Goal: Communication & Community: Answer question/provide support

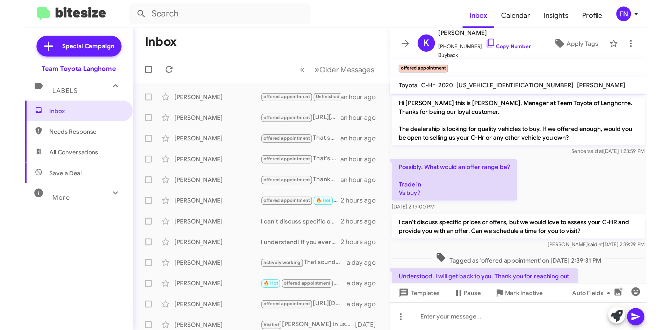
scroll to position [49, 0]
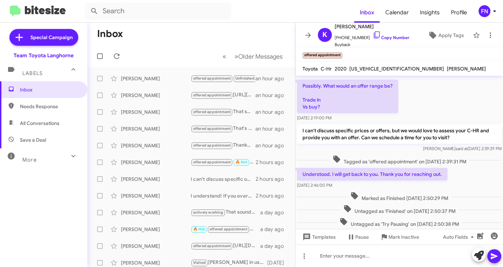
click at [48, 116] on span "All Conversations" at bounding box center [43, 123] width 87 height 17
type input "in:all-conversations"
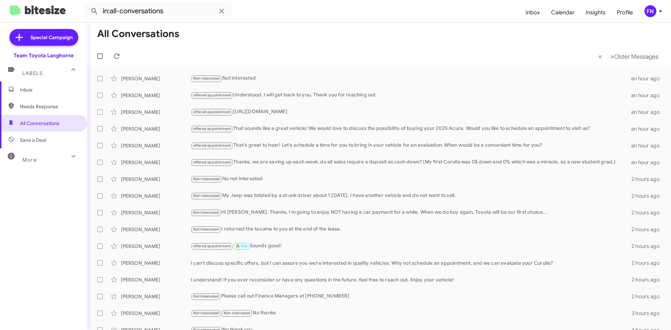
click at [15, 95] on span "Inbox" at bounding box center [43, 89] width 87 height 17
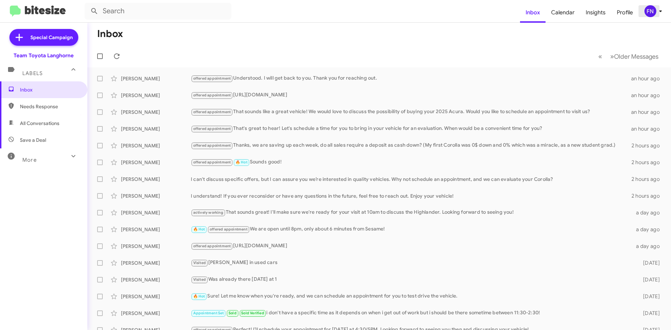
click at [503, 9] on div "FN" at bounding box center [650, 11] width 12 height 12
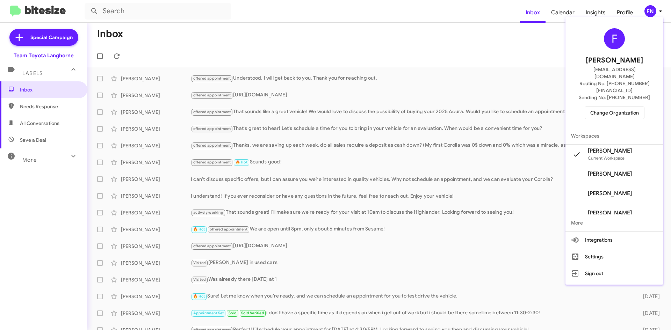
click at [503, 107] on span "Change Organization" at bounding box center [614, 113] width 49 height 12
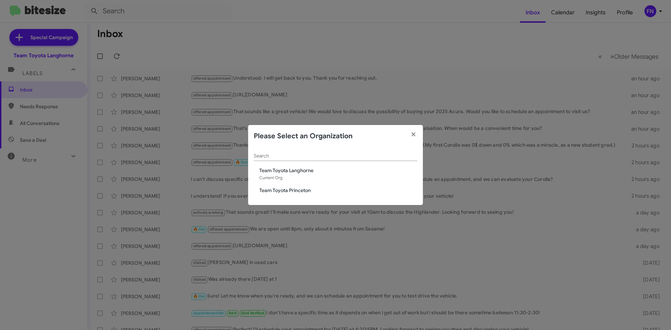
click at [295, 191] on span "Team Toyota Princeton" at bounding box center [338, 190] width 158 height 7
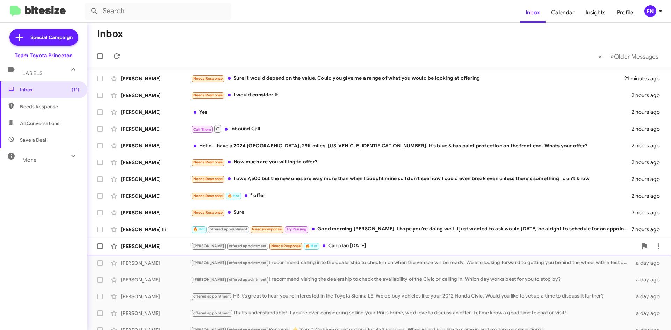
click at [145, 250] on div "Alok Sarmah Lee offered appointment Needs Response 🔥 Hot Can plan tomorrow a da…" at bounding box center [379, 246] width 572 height 14
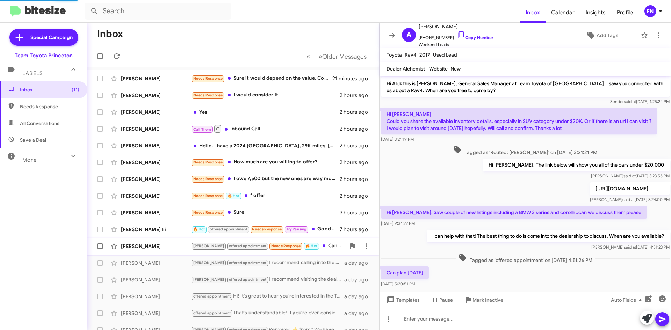
scroll to position [13, 0]
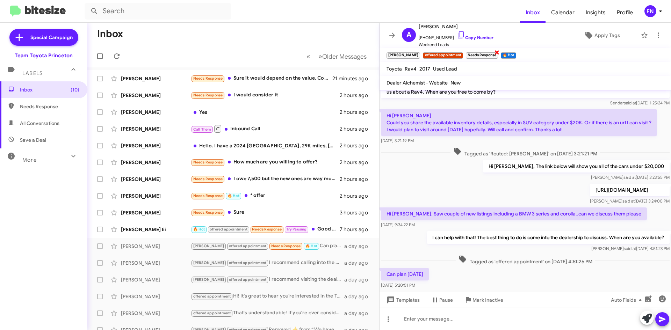
click at [494, 54] on span "×" at bounding box center [497, 52] width 6 height 8
click at [141, 232] on div "Thomas Smith Iii" at bounding box center [156, 229] width 70 height 7
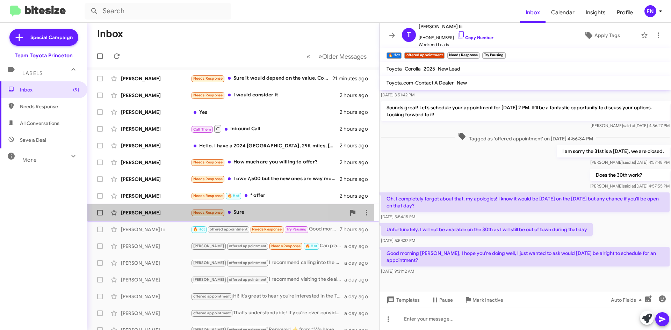
click at [173, 214] on div "Robert Lowry" at bounding box center [156, 212] width 70 height 7
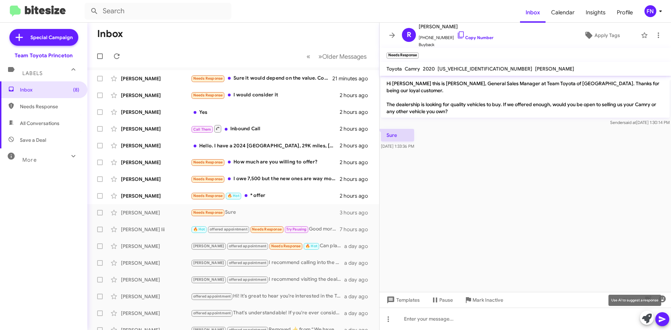
click at [642, 312] on span at bounding box center [647, 318] width 10 height 15
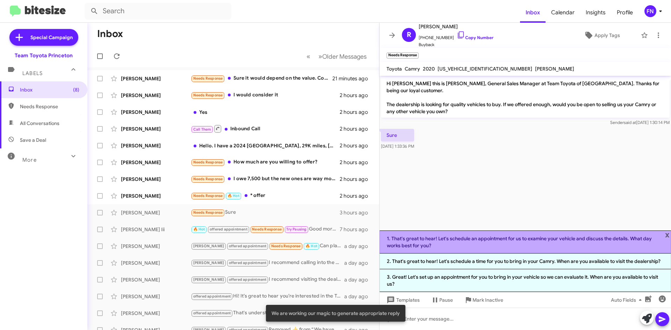
click at [420, 241] on li "1. That's great to hear! Let's schedule an appointment for us to examine your v…" at bounding box center [524, 242] width 291 height 23
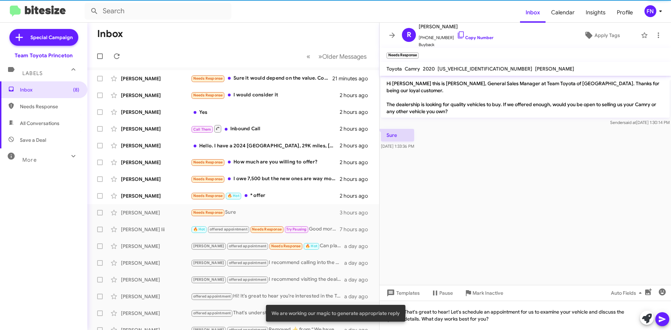
click at [660, 319] on icon at bounding box center [662, 319] width 8 height 8
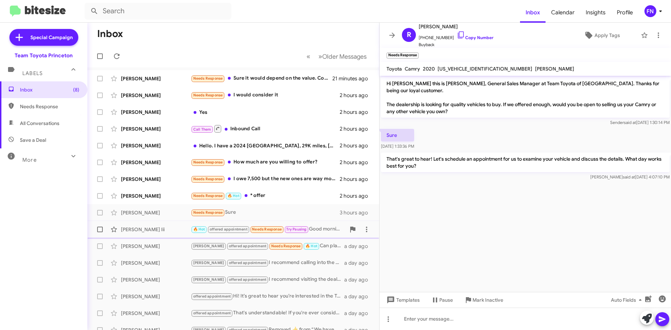
click at [155, 232] on div "Thomas Smith Iii" at bounding box center [156, 229] width 70 height 7
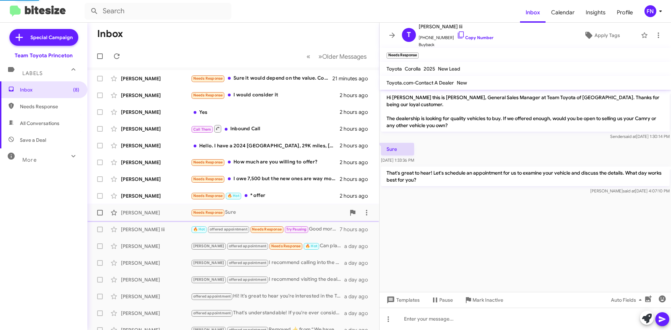
scroll to position [51, 0]
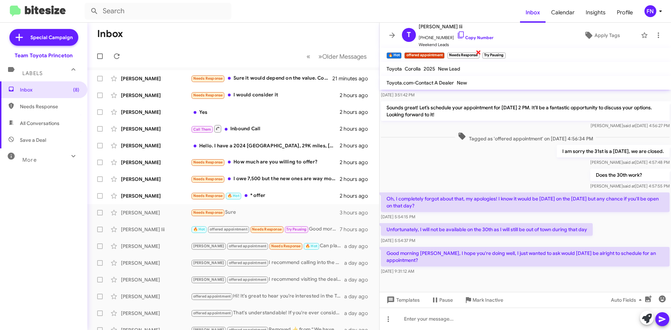
click at [477, 52] on span "×" at bounding box center [479, 52] width 6 height 8
click at [471, 53] on span "×" at bounding box center [469, 52] width 6 height 8
drag, startPoint x: 602, startPoint y: 32, endPoint x: 602, endPoint y: 37, distance: 4.2
click at [602, 37] on span "Apply Tags" at bounding box center [607, 35] width 26 height 13
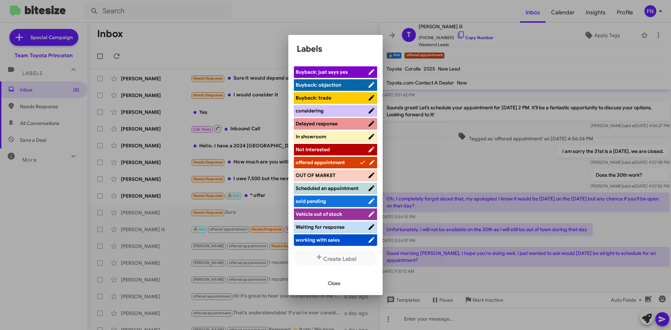
click at [324, 183] on li "Scheduled an appointment" at bounding box center [335, 189] width 83 height 12
click at [324, 187] on span "Scheduled an appointment" at bounding box center [327, 188] width 63 height 6
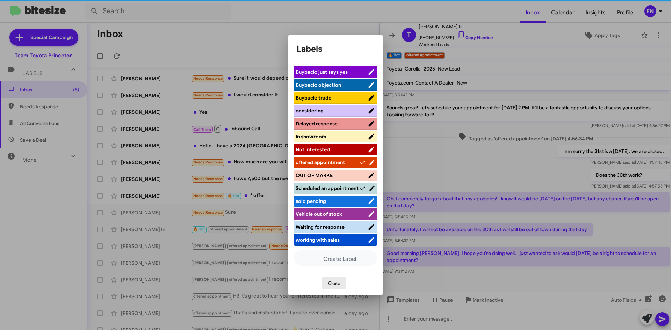
click at [332, 282] on span "Close" at bounding box center [334, 283] width 13 height 13
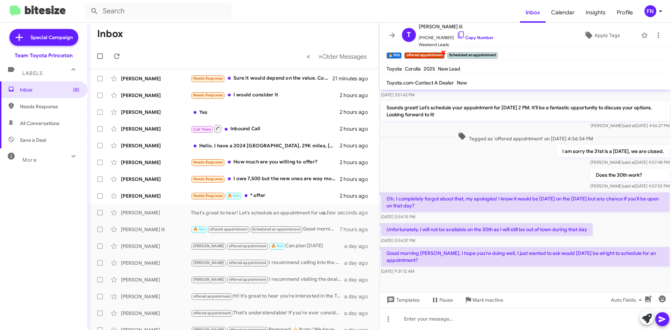
click at [442, 51] on span "×" at bounding box center [444, 52] width 6 height 8
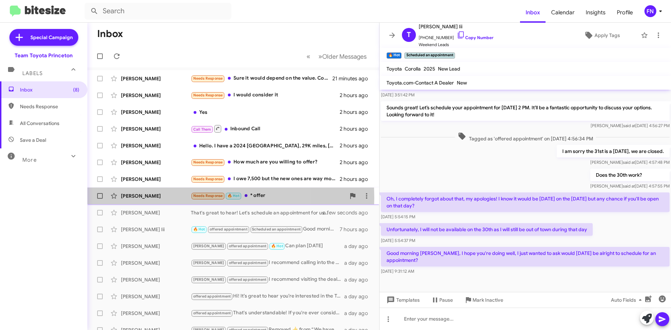
click at [165, 198] on div "Stephen Ehmann" at bounding box center [156, 196] width 70 height 7
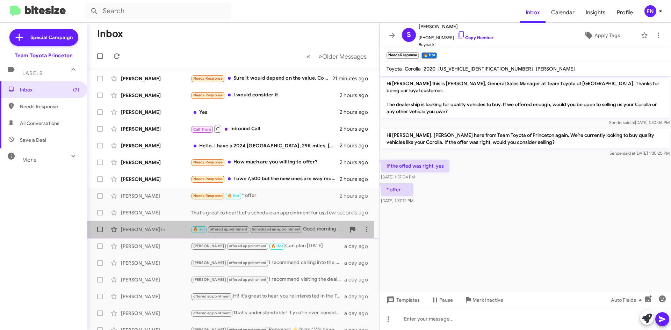
click at [135, 230] on div "Thomas Smith Iii" at bounding box center [156, 229] width 70 height 7
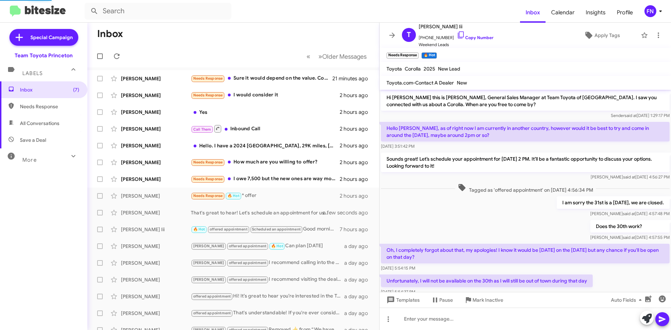
scroll to position [110, 0]
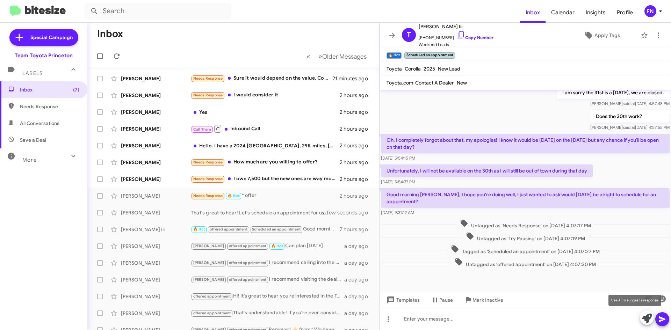
click at [646, 320] on icon at bounding box center [647, 319] width 10 height 10
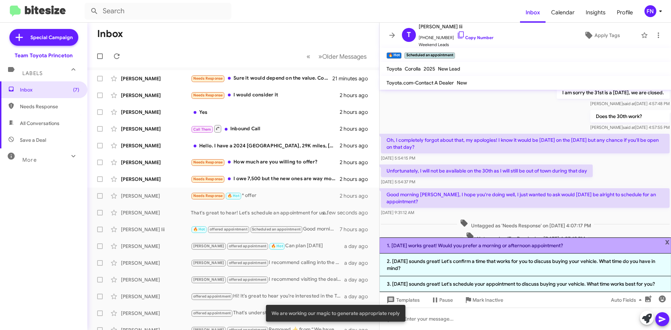
click at [499, 246] on li "1. September 6 works great! Would you prefer a morning or afternoon appointment?" at bounding box center [524, 246] width 291 height 16
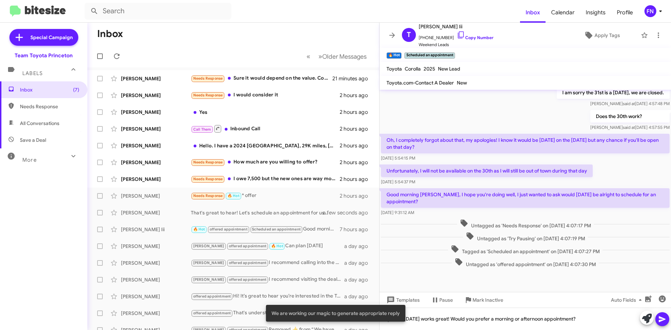
click at [663, 323] on icon at bounding box center [662, 319] width 8 height 8
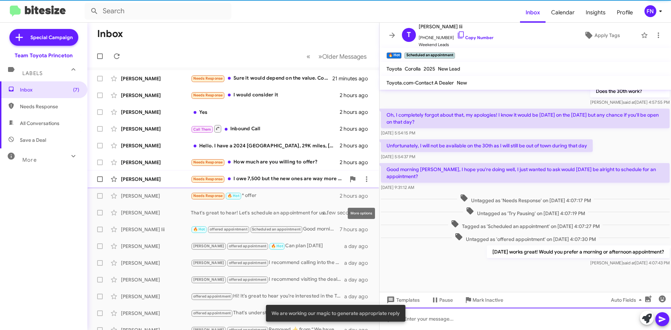
scroll to position [136, 0]
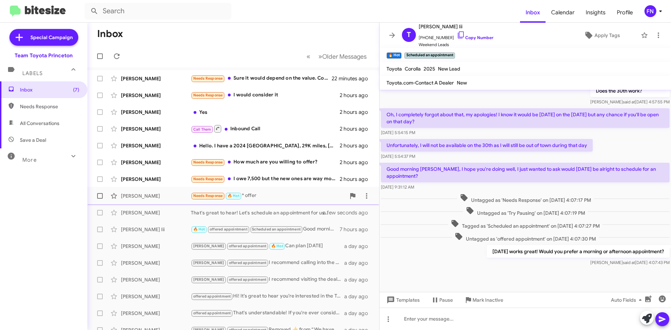
click at [173, 200] on div "Stephen Ehmann Needs Response 🔥 Hot * offer 2 hours ago" at bounding box center [233, 196] width 281 height 14
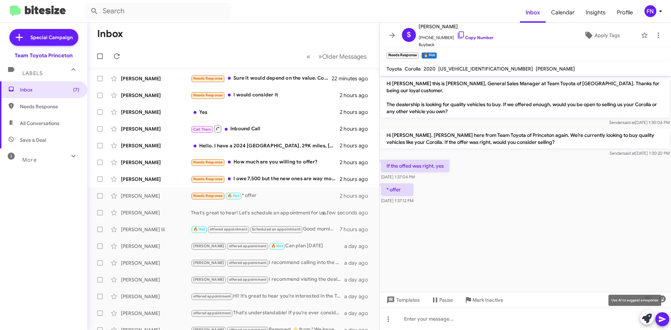
click at [647, 320] on icon at bounding box center [647, 319] width 10 height 10
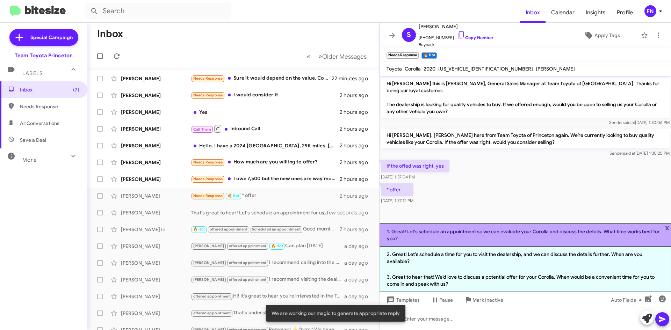
click at [452, 230] on li "1. Great! Let's schedule an appointment so we can evaluate your Corolla and dis…" at bounding box center [524, 235] width 291 height 23
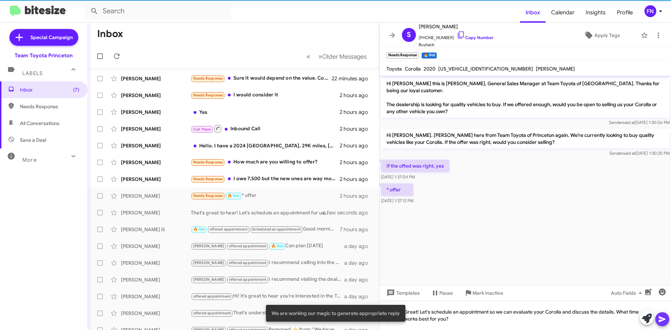
drag, startPoint x: 658, startPoint y: 321, endPoint x: 659, endPoint y: 316, distance: 5.3
click at [659, 321] on icon at bounding box center [662, 319] width 8 height 8
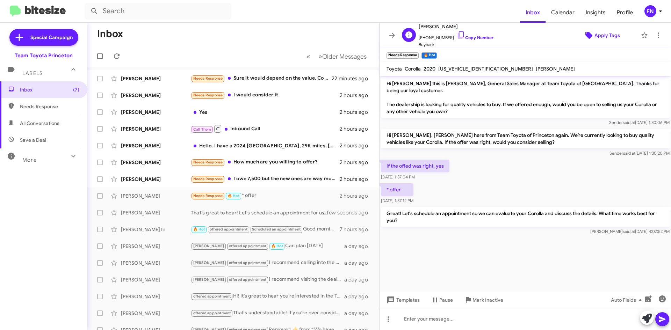
click at [606, 32] on span "Apply Tags" at bounding box center [607, 35] width 26 height 13
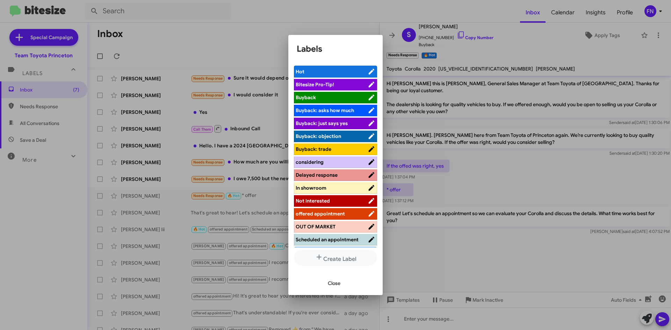
click at [316, 211] on span "offered appointment" at bounding box center [320, 214] width 49 height 6
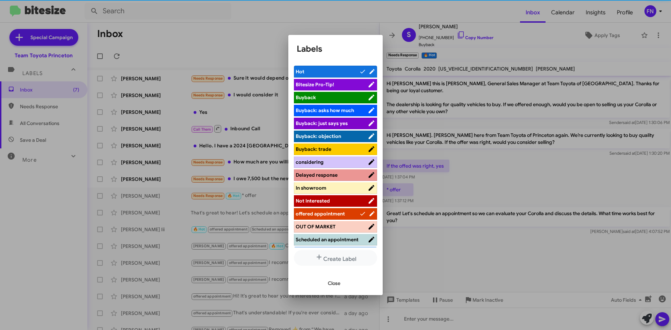
click at [335, 286] on span "Close" at bounding box center [334, 283] width 13 height 13
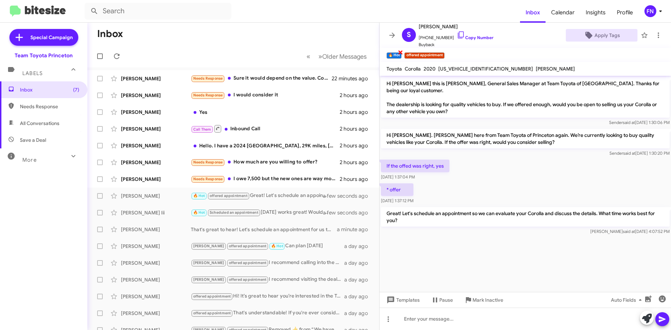
click at [401, 52] on span "×" at bounding box center [401, 52] width 6 height 8
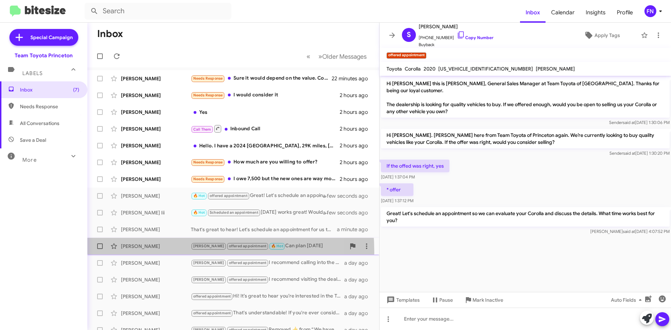
click at [137, 253] on div "Alok Sarmah Lee offered appointment 🔥 Hot Can plan tomorrow a day ago" at bounding box center [233, 246] width 281 height 14
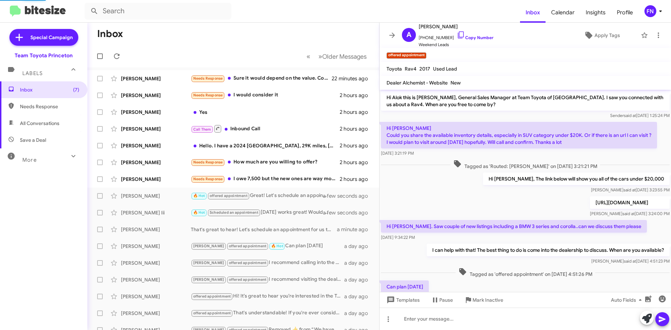
scroll to position [41, 0]
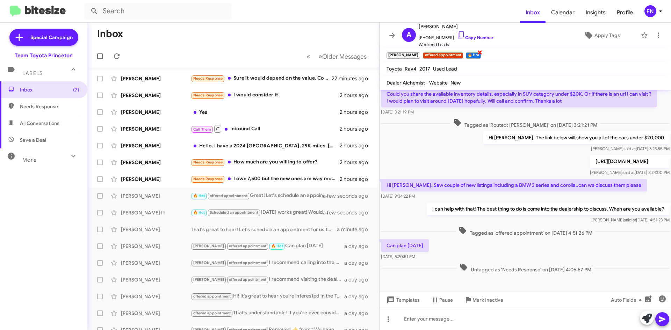
click at [477, 55] on span "×" at bounding box center [480, 52] width 6 height 8
click at [160, 169] on div "Shannon Thompson Needs Response How much are you willing to offer? 2 hours ago" at bounding box center [233, 162] width 281 height 14
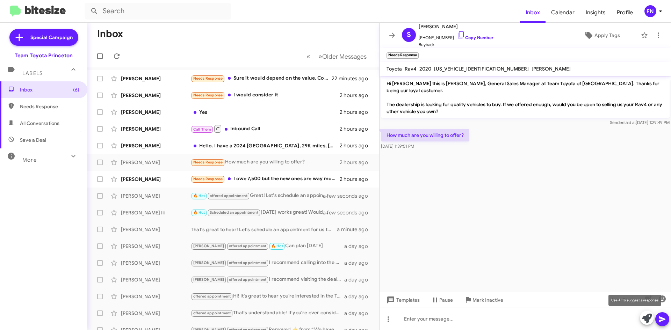
click at [650, 314] on icon at bounding box center [647, 319] width 10 height 10
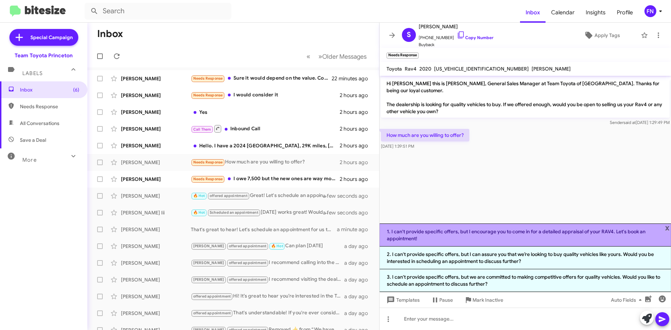
click at [441, 236] on li "1. I can't provide specific offers, but I encourage you to come in for a detail…" at bounding box center [524, 235] width 291 height 23
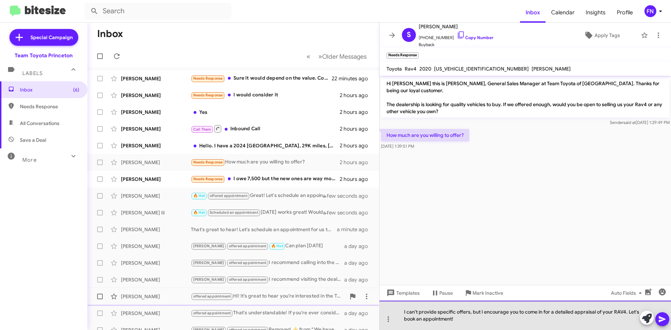
drag, startPoint x: 480, startPoint y: 311, endPoint x: 298, endPoint y: 299, distance: 182.1
click at [298, 299] on div "Inbox « Previous » Next Older Messages Khrystyna Chaykovska Needs Response Sure…" at bounding box center [379, 176] width 584 height 307
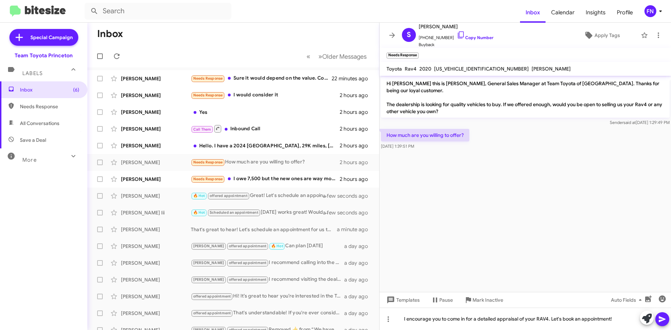
click at [665, 321] on icon at bounding box center [662, 319] width 8 height 8
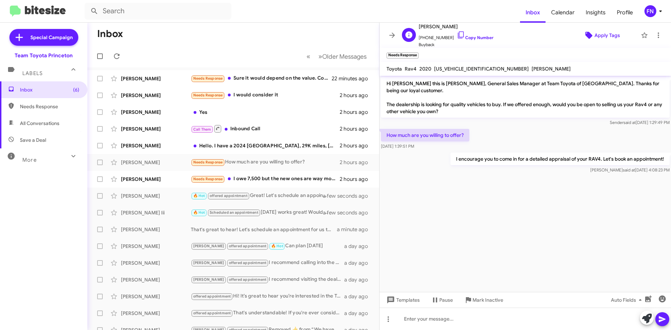
click at [605, 38] on span "Apply Tags" at bounding box center [607, 35] width 26 height 13
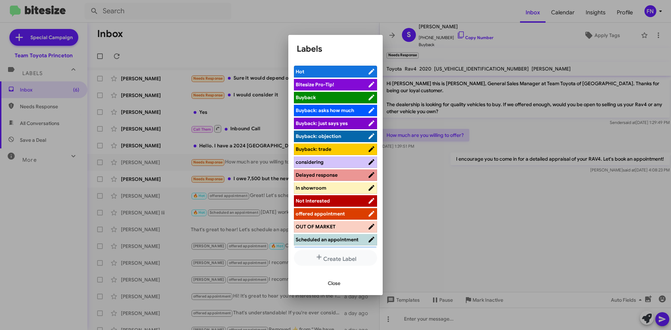
click at [333, 211] on span "offered appointment" at bounding box center [320, 214] width 49 height 6
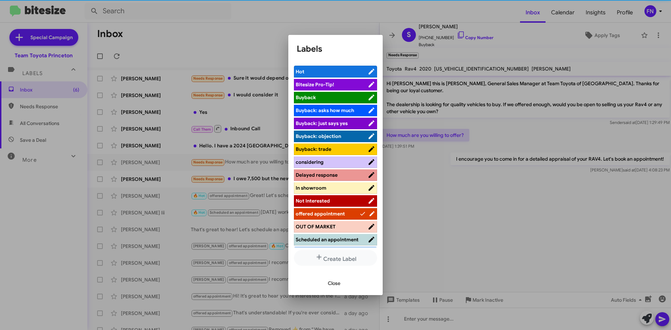
click at [335, 288] on span "Close" at bounding box center [334, 283] width 13 height 13
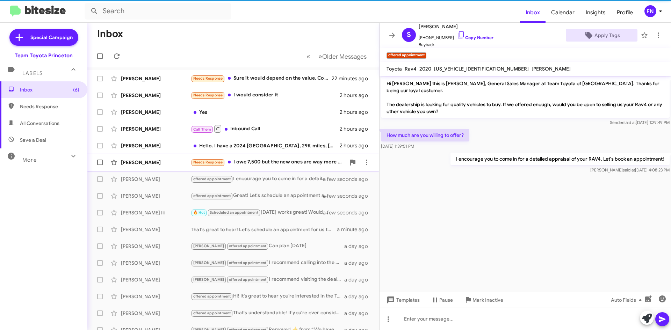
click at [172, 167] on div "Erin Barnwell Needs Response I owe 7,500 but the new ones are way more than whe…" at bounding box center [233, 162] width 281 height 14
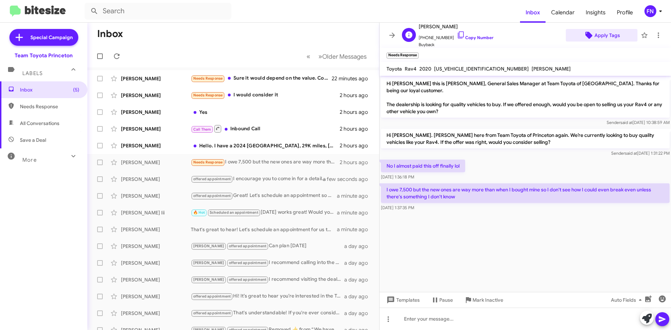
click at [602, 35] on span "Apply Tags" at bounding box center [607, 35] width 26 height 13
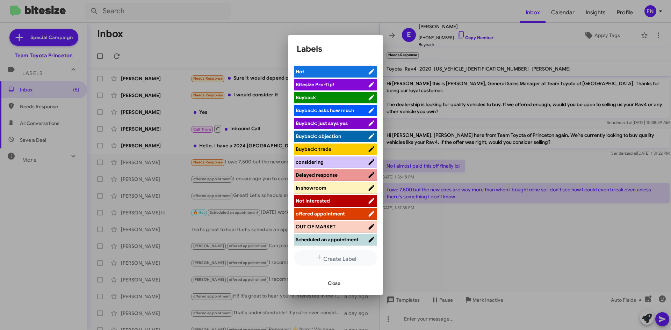
click at [324, 199] on span "Not Interested" at bounding box center [313, 201] width 34 height 6
click at [339, 285] on span "Close" at bounding box center [334, 283] width 13 height 13
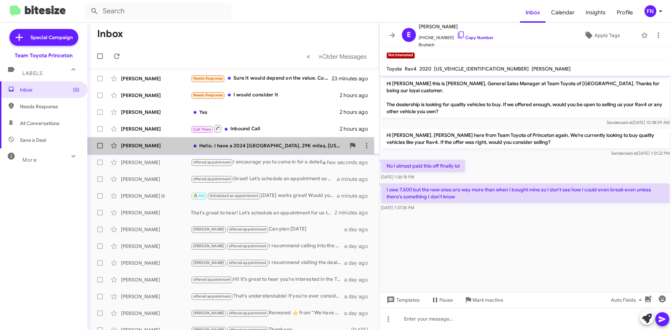
click at [170, 148] on div "Tahesia Reid" at bounding box center [156, 145] width 70 height 7
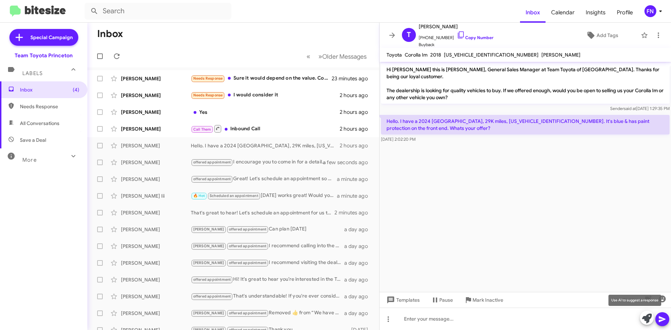
click at [649, 317] on icon at bounding box center [647, 319] width 10 height 10
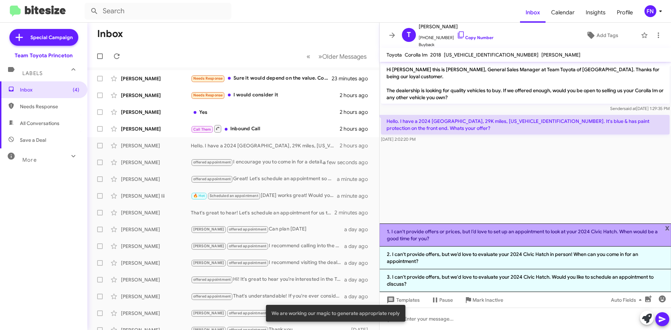
click at [453, 239] on li "1. I can't provide offers or prices, but I’d love to set up an appointment to l…" at bounding box center [524, 235] width 291 height 23
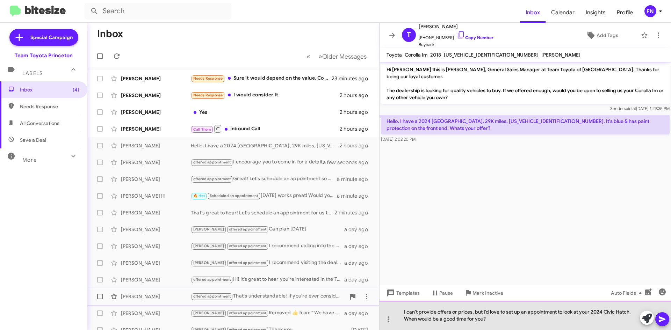
drag, startPoint x: 483, startPoint y: 311, endPoint x: 353, endPoint y: 302, distance: 130.3
click at [353, 302] on div "Inbox « Previous » Next Older Messages Khrystyna Chaykovska Needs Response Sure…" at bounding box center [379, 176] width 584 height 307
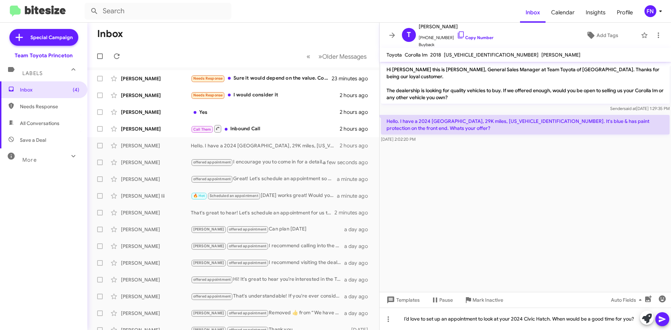
click at [659, 321] on icon at bounding box center [662, 320] width 7 height 6
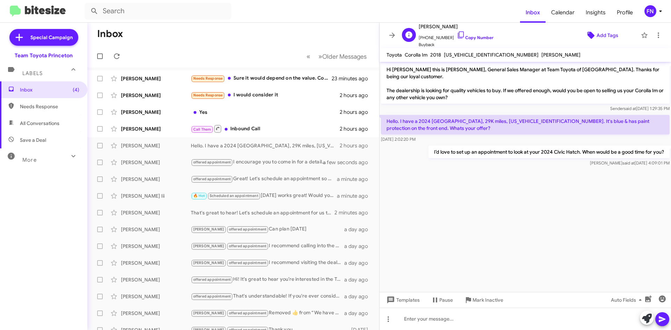
click at [608, 41] on span "Add Tags" at bounding box center [607, 35] width 22 height 13
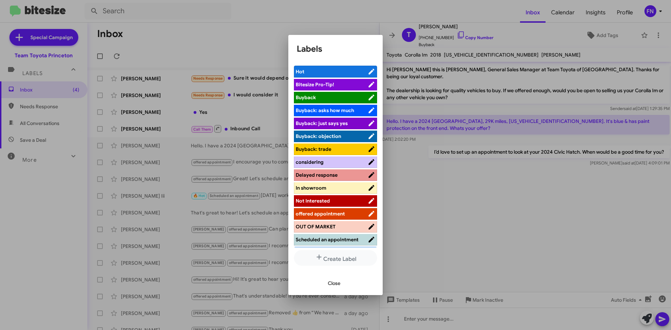
click at [339, 215] on span "offered appointment" at bounding box center [320, 214] width 49 height 6
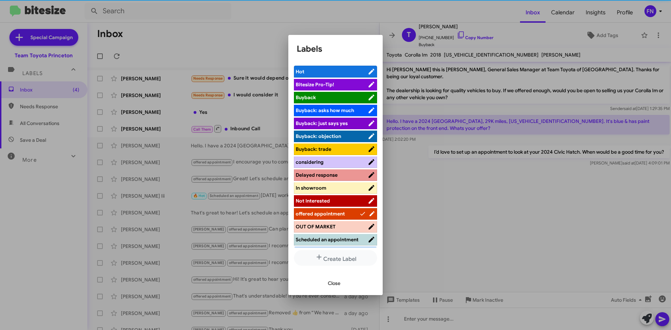
click at [334, 284] on span "Close" at bounding box center [334, 283] width 13 height 13
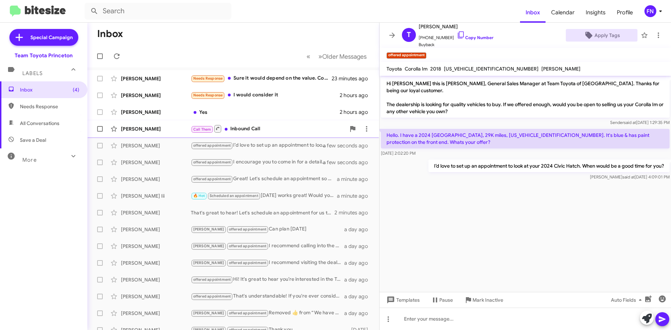
click at [172, 129] on div "Craig Mann" at bounding box center [156, 128] width 70 height 7
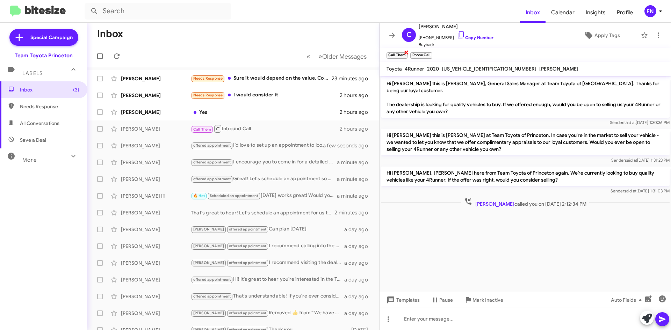
click at [402, 52] on small "Call Them" at bounding box center [396, 55] width 21 height 6
click at [404, 52] on span "×" at bounding box center [407, 52] width 6 height 8
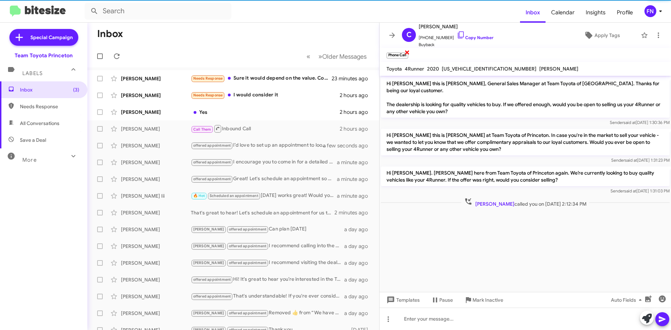
click at [407, 54] on span "×" at bounding box center [407, 52] width 6 height 8
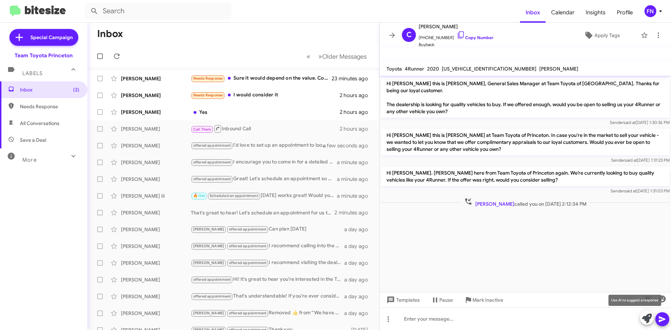
click at [643, 312] on span at bounding box center [647, 318] width 10 height 15
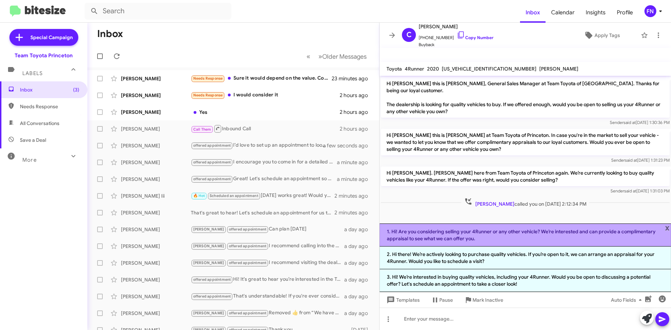
click at [458, 237] on li "1. Hi! Are you considering selling your 4Runner or any other vehicle? We’re int…" at bounding box center [524, 235] width 291 height 23
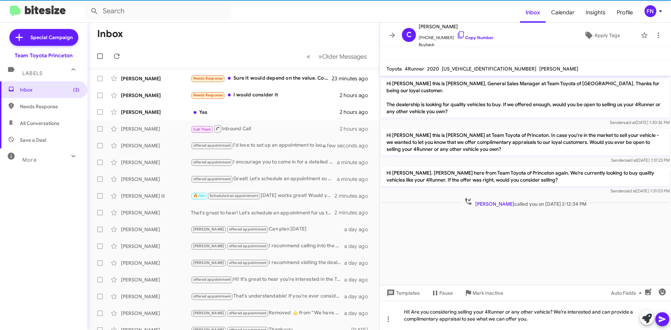
click at [665, 321] on icon at bounding box center [662, 319] width 8 height 8
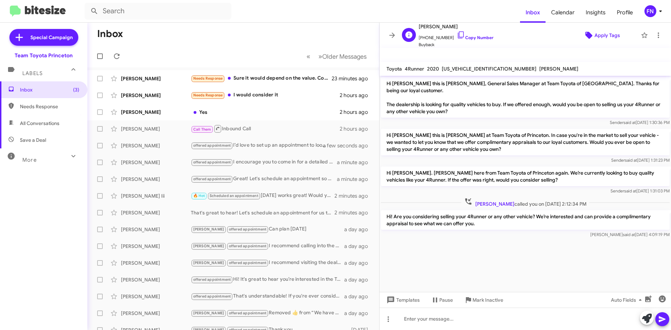
click at [585, 35] on icon at bounding box center [588, 35] width 7 height 7
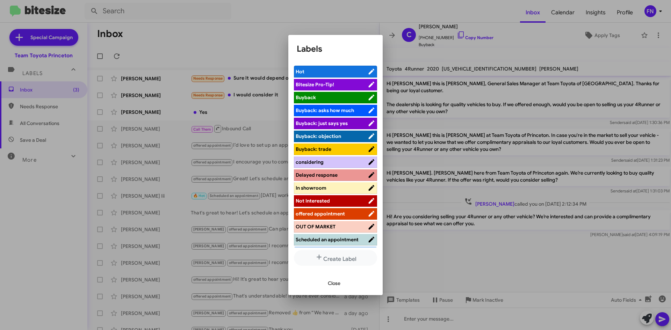
click at [307, 212] on span "offered appointment" at bounding box center [320, 214] width 49 height 6
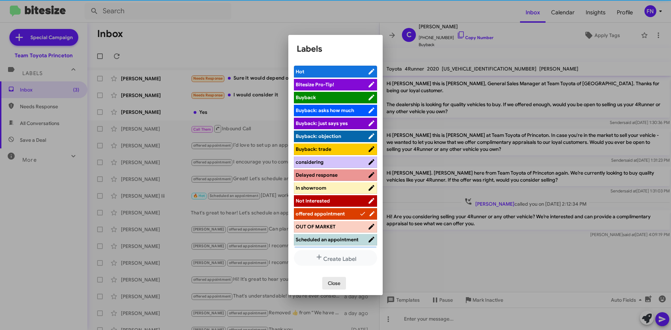
click at [331, 288] on span "Close" at bounding box center [334, 283] width 13 height 13
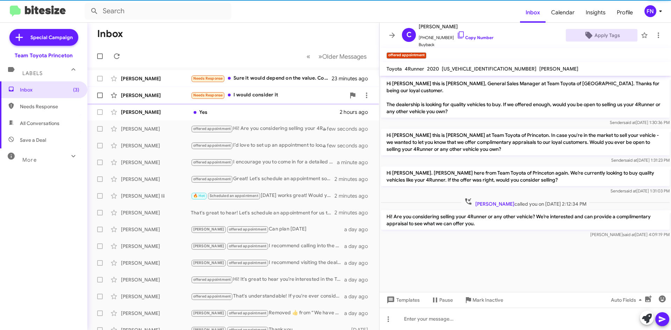
click at [165, 94] on div "Matthew Pimental" at bounding box center [156, 95] width 70 height 7
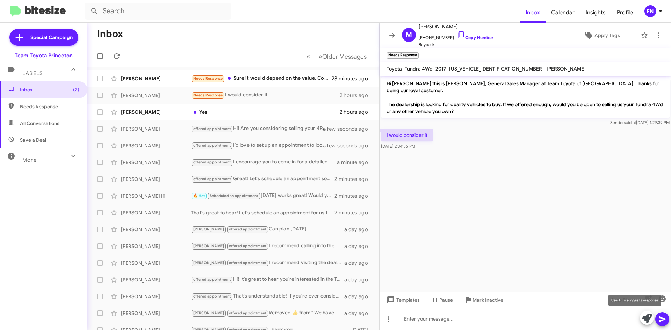
click at [643, 317] on icon at bounding box center [647, 319] width 10 height 10
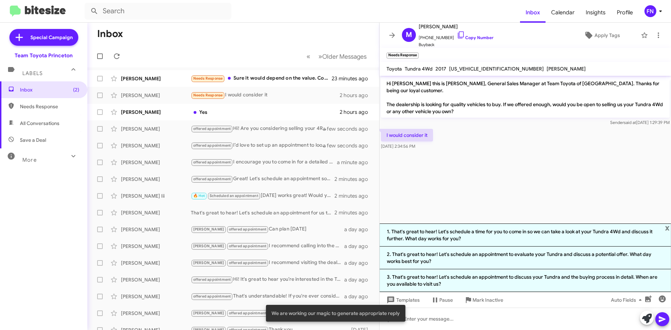
click at [429, 229] on li "1. That's great to hear! Let's schedule a time for you to come in so we can tak…" at bounding box center [524, 235] width 291 height 23
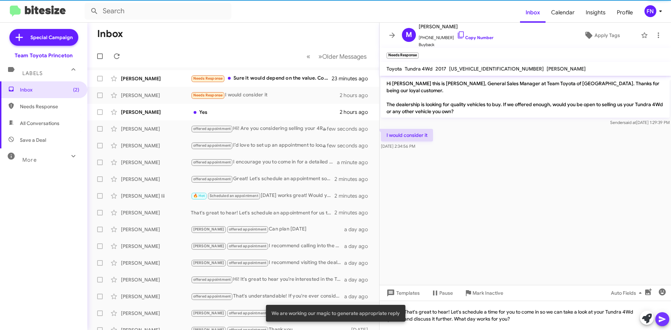
click at [663, 320] on icon at bounding box center [662, 320] width 7 height 6
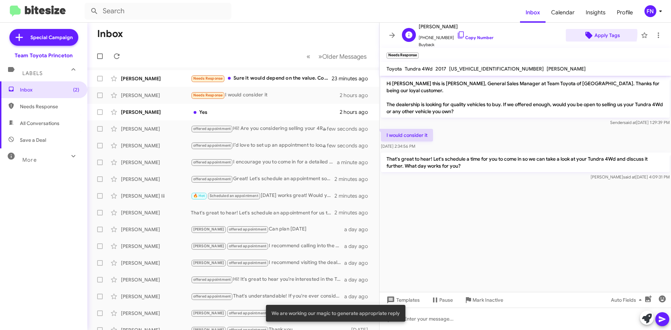
click at [598, 33] on span "Apply Tags" at bounding box center [607, 35] width 26 height 13
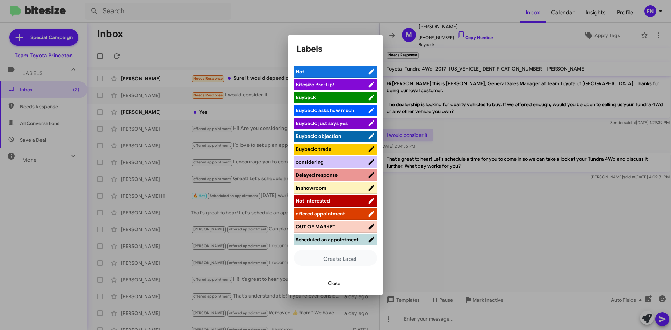
click at [327, 215] on span "offered appointment" at bounding box center [320, 214] width 49 height 6
click at [328, 286] on span "Close" at bounding box center [334, 283] width 13 height 13
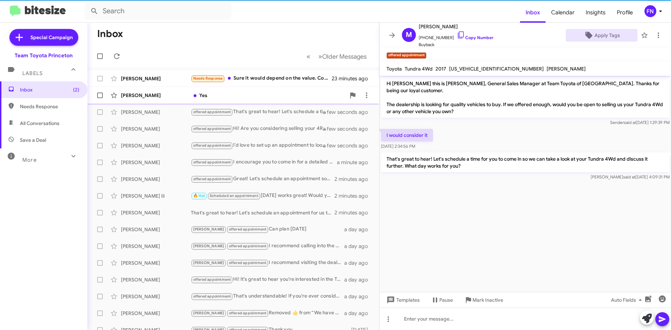
click at [138, 95] on div "Syed Qadri" at bounding box center [156, 95] width 70 height 7
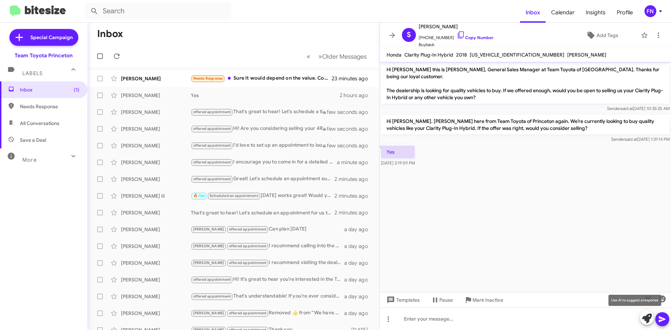
click at [642, 315] on icon at bounding box center [647, 319] width 10 height 10
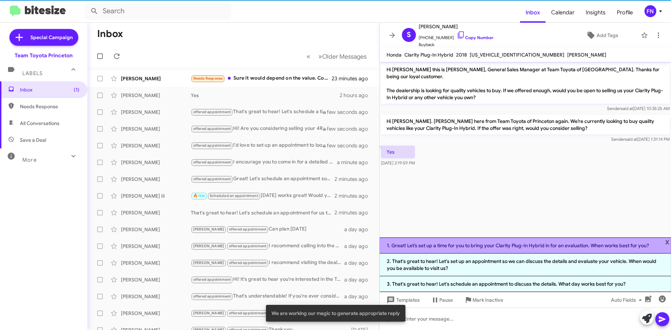
click at [455, 247] on li "1. Great! Let’s set up a time for you to bring your Clarity Plug-In Hybrid in f…" at bounding box center [524, 246] width 291 height 16
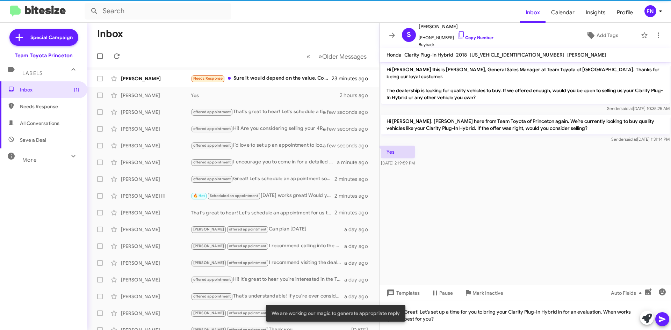
click at [662, 320] on icon at bounding box center [662, 320] width 7 height 6
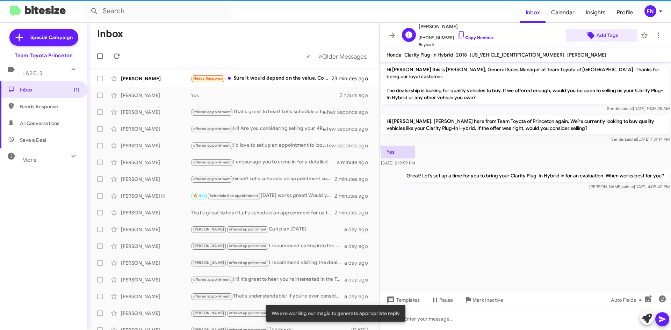
click at [599, 40] on span "Add Tags" at bounding box center [607, 35] width 22 height 13
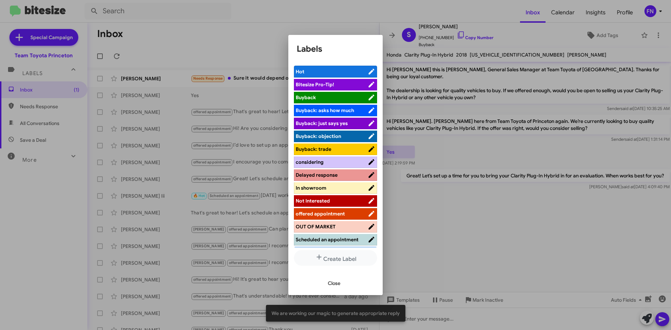
click at [350, 216] on span "offered appointment" at bounding box center [332, 213] width 72 height 7
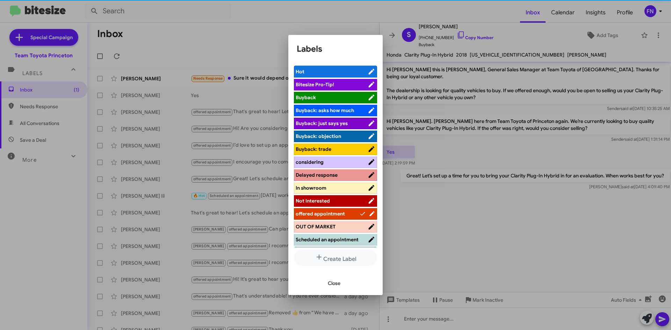
click at [330, 287] on span "Close" at bounding box center [334, 283] width 13 height 13
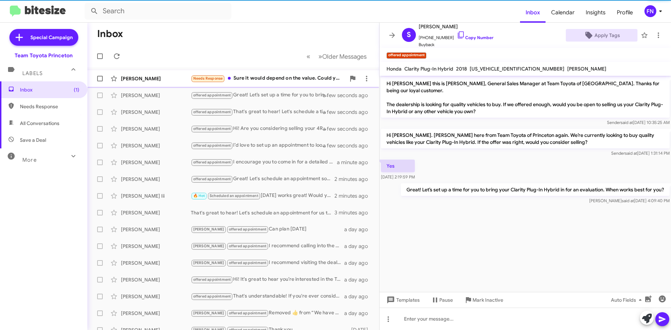
click at [144, 74] on div "Khrystyna Chaykovska Needs Response Sure it would depend on the value. Could yo…" at bounding box center [233, 79] width 281 height 14
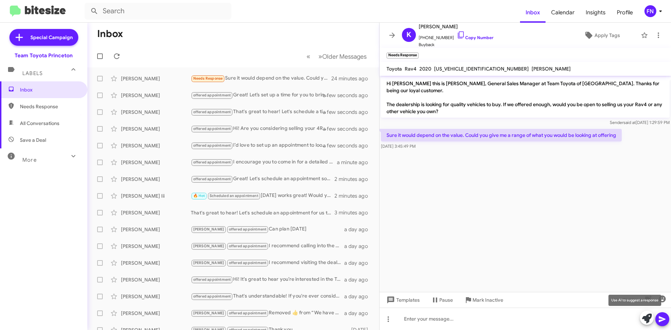
click at [644, 315] on icon at bounding box center [647, 319] width 10 height 10
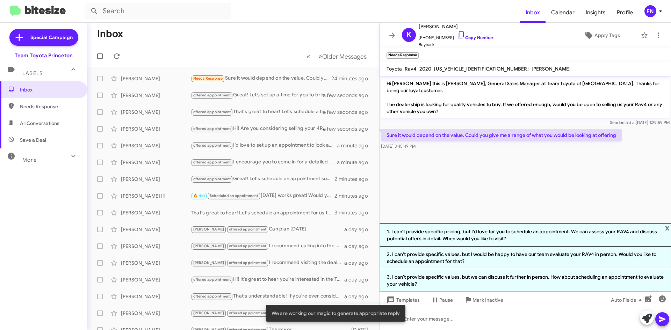
click at [423, 239] on li "1. I can't provide specific pricing, but I'd love for you to schedule an appoin…" at bounding box center [524, 235] width 291 height 23
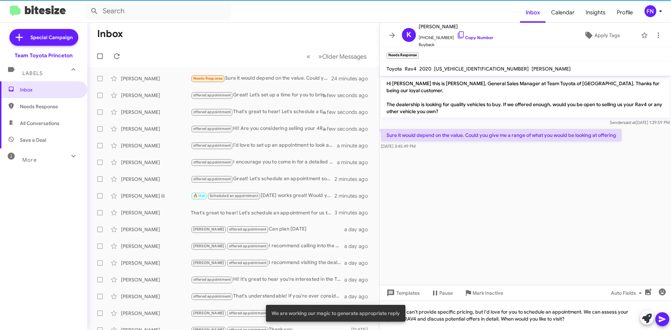
click at [665, 325] on span at bounding box center [662, 319] width 8 height 14
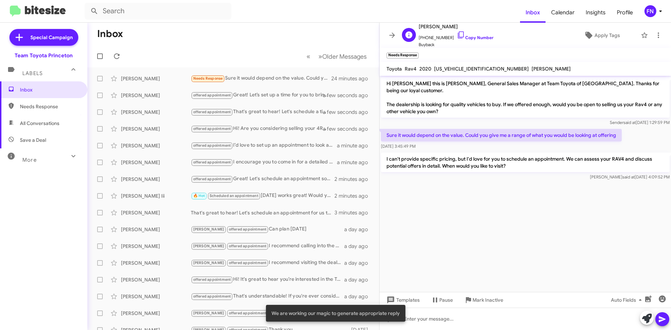
click at [596, 42] on div "K Khrystyna Chaykovska +12674216154 Copy Number Buyback Apply Tags" at bounding box center [518, 35] width 238 height 26
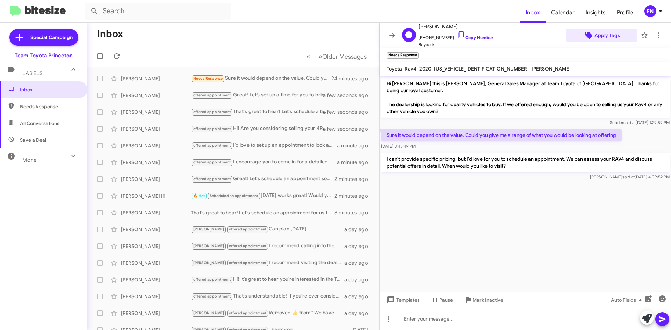
click at [614, 31] on span "Apply Tags" at bounding box center [607, 35] width 26 height 13
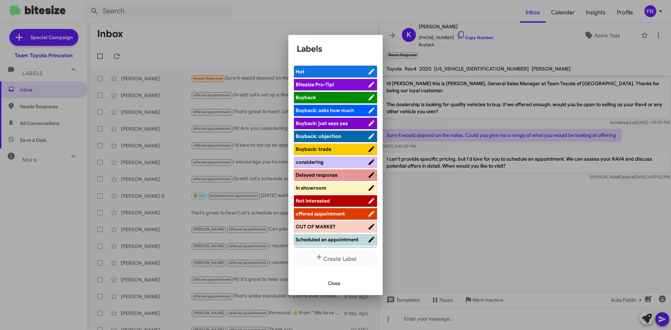
click at [358, 208] on li "offered appointment" at bounding box center [335, 214] width 83 height 12
click at [356, 211] on span "offered appointment" at bounding box center [332, 213] width 72 height 7
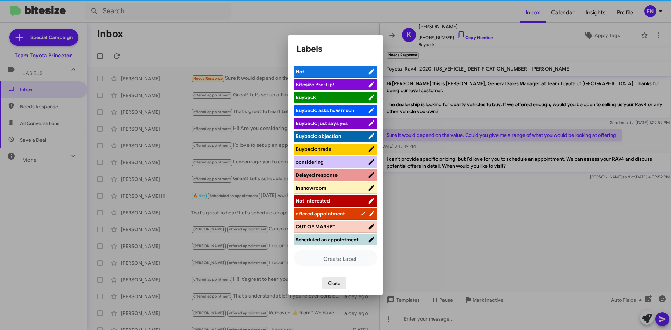
click at [333, 284] on span "Close" at bounding box center [334, 283] width 13 height 13
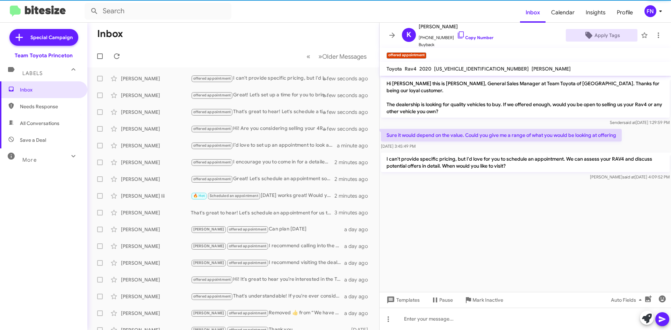
click at [67, 126] on span "All Conversations" at bounding box center [43, 123] width 87 height 17
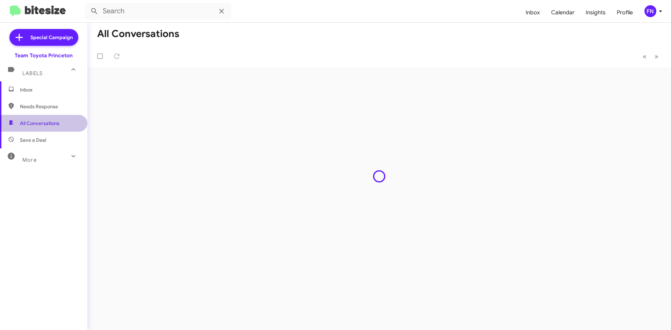
type input "in:all-conversations"
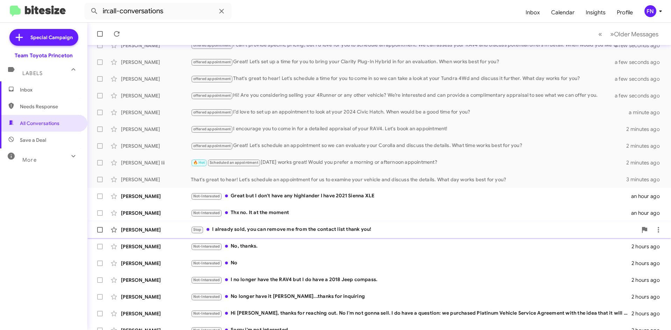
scroll to position [75, 0]
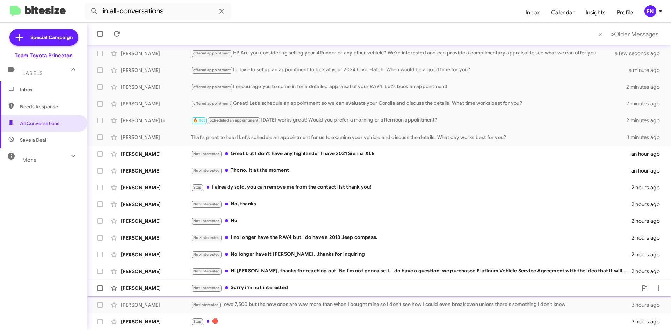
click at [252, 293] on div "Juan Guerrero Not-Interested Sorry i'm not interested 2 hours ago" at bounding box center [379, 288] width 572 height 14
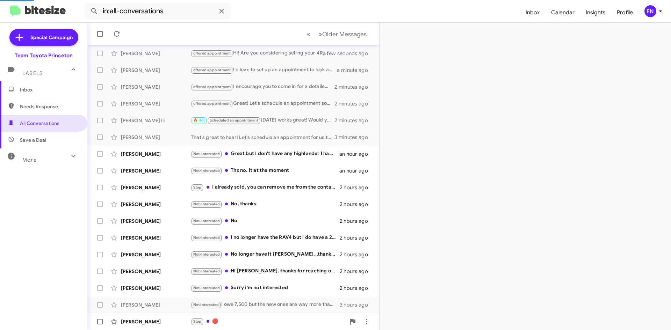
click at [238, 319] on div "Stop 🛑" at bounding box center [268, 322] width 155 height 8
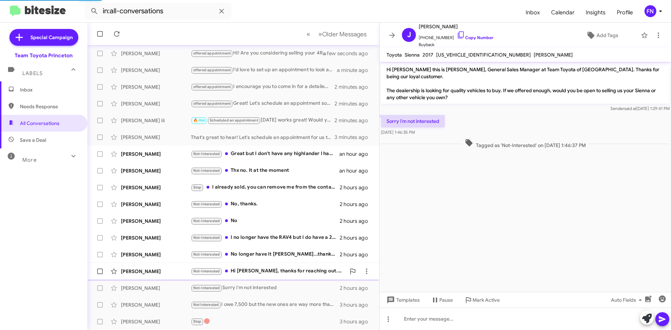
click at [278, 269] on div "Not-Interested Hi Andrew, thanks for reaching out. No I'm not gonna sell. I do …" at bounding box center [268, 271] width 155 height 8
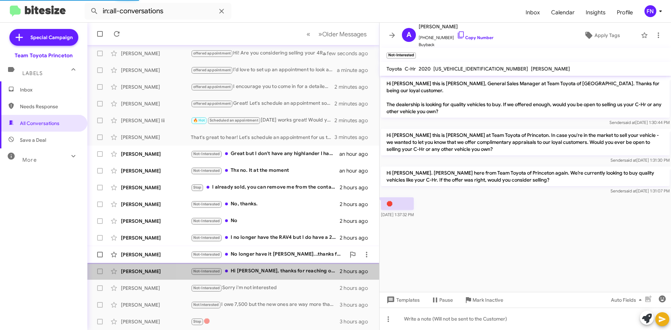
click at [288, 252] on div "Not-Interested No longer have it Andrew...thanks for inquiring" at bounding box center [268, 255] width 155 height 8
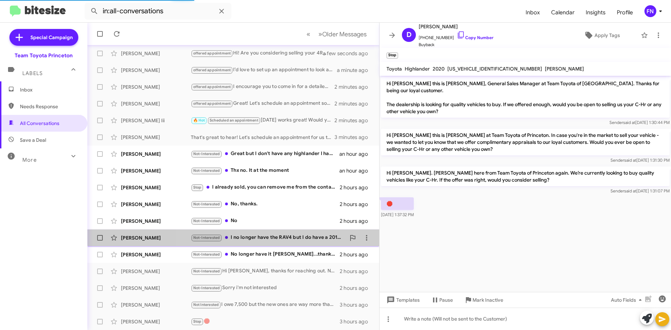
click at [292, 233] on div "Peter Bullock Not-Interested I no longer have the RAV4 but I do have a 2018 Jee…" at bounding box center [233, 238] width 281 height 14
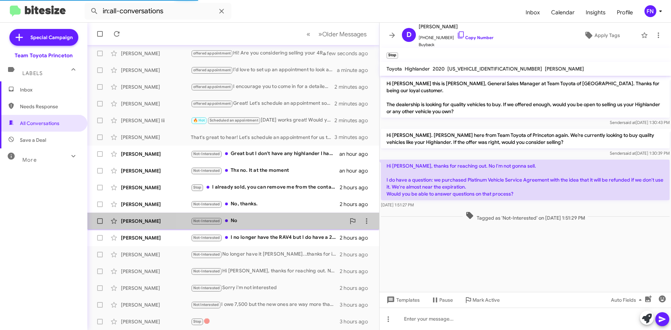
click at [285, 218] on div "Not-Interested No" at bounding box center [268, 221] width 155 height 8
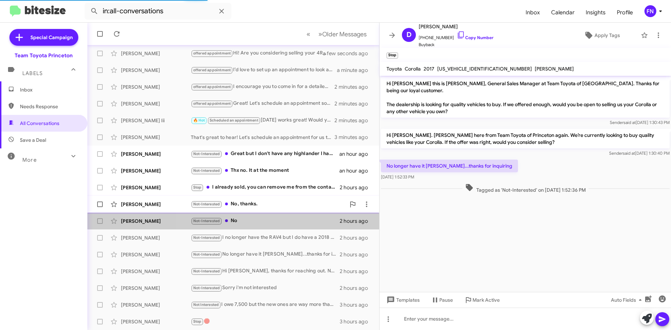
click at [284, 198] on div "Mindy Epstein Not-Interested No, thanks. 2 hours ago" at bounding box center [233, 204] width 281 height 14
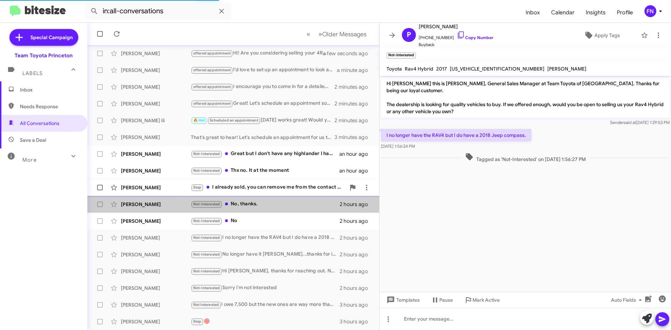
click at [285, 183] on div "Trent Simmons Stop I already sold, you can remove me from the contact list than…" at bounding box center [233, 188] width 281 height 14
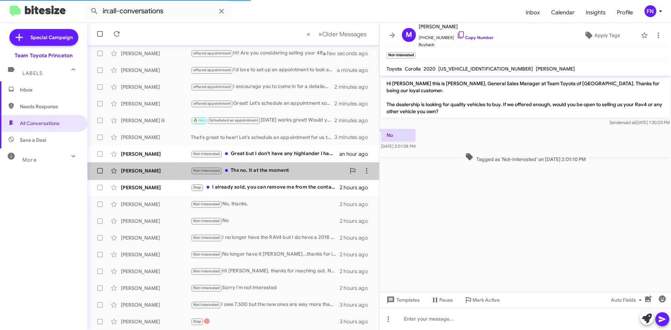
click at [286, 172] on div "Not-Interested Thx no. It at the moment" at bounding box center [268, 171] width 155 height 8
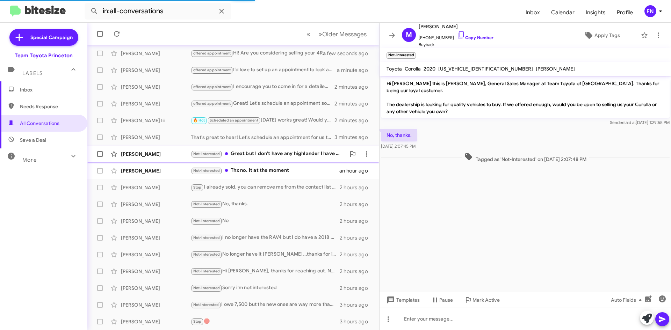
click at [285, 147] on div "Atif Pervez Not-Interested Great but I don't have any highlander I have 2021 Si…" at bounding box center [233, 154] width 281 height 14
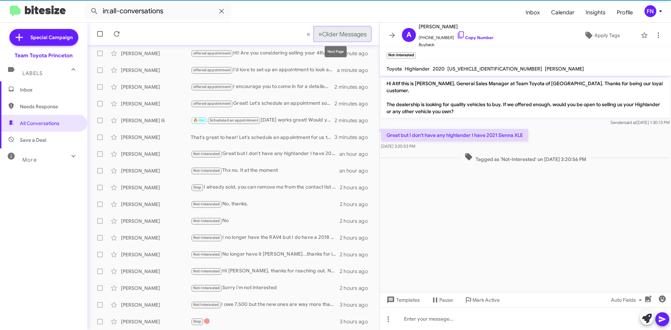
click at [355, 29] on button "» Next Older Messages" at bounding box center [342, 34] width 57 height 14
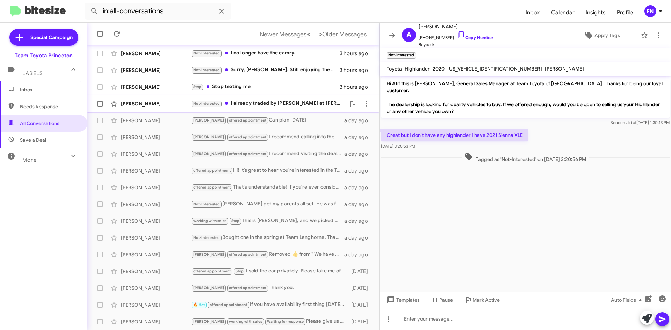
click at [277, 102] on div "Not-Interested I already traded by Tundra at Faulkner. Sorry your late 🤣" at bounding box center [268, 104] width 155 height 8
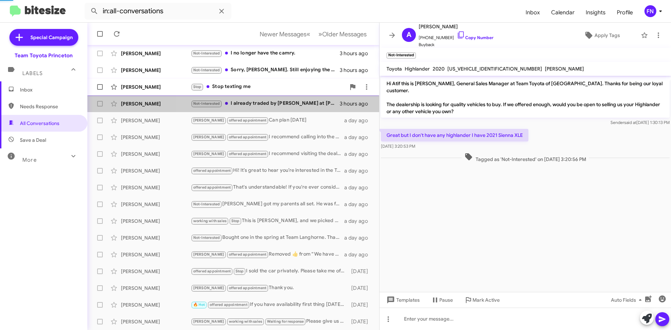
click at [275, 84] on div "Stop Stop texting me" at bounding box center [268, 87] width 155 height 8
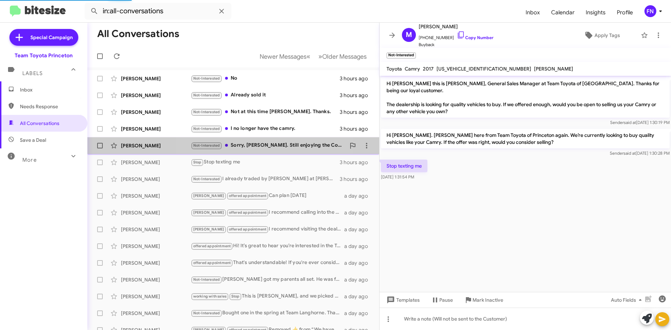
click at [263, 138] on span "Richard Pressler Not-Interested Sorry, Andrew. Still enjoying the Corolla. No c…" at bounding box center [233, 145] width 292 height 17
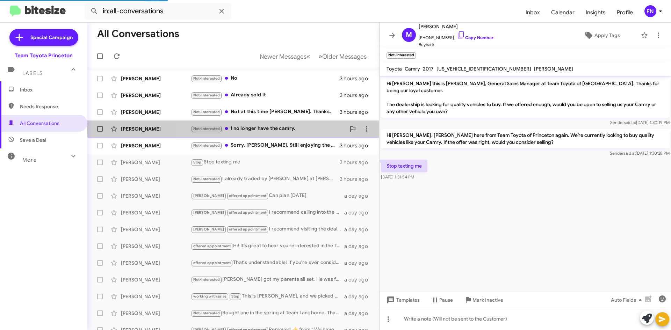
click at [265, 125] on div "Not-Interested I no longer have the camry." at bounding box center [268, 129] width 155 height 8
click at [266, 106] on div "Charles Oconnell Not-Interested Not at this time Andrew. Thanks. 3 hours ago" at bounding box center [233, 112] width 281 height 14
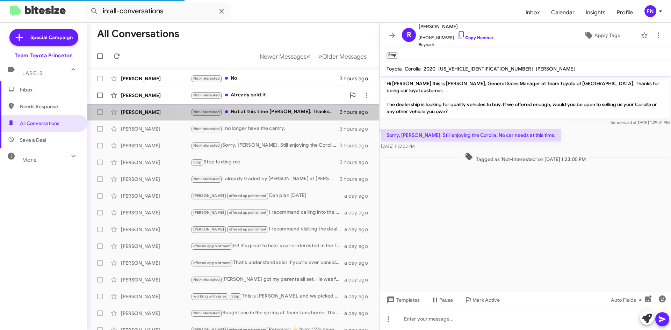
click at [267, 94] on div "Not-Interested Already sold it" at bounding box center [268, 95] width 155 height 8
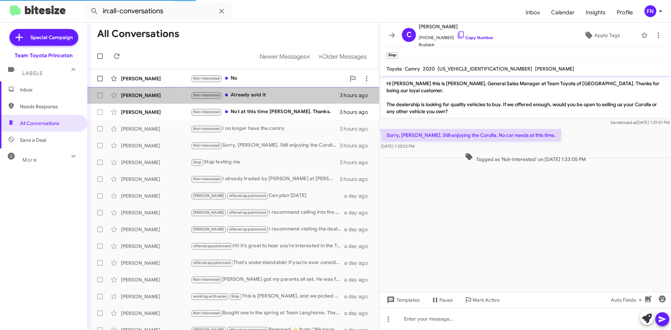
click at [270, 77] on div "Not-Interested No" at bounding box center [268, 78] width 155 height 8
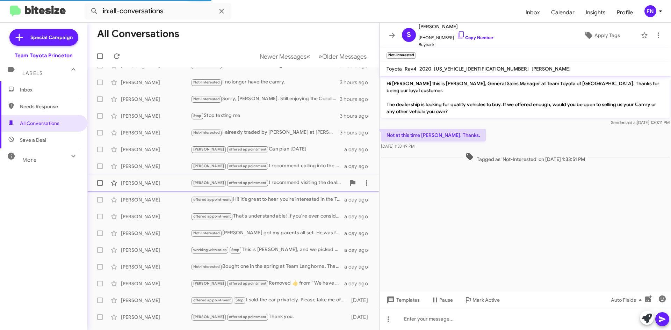
scroll to position [75, 0]
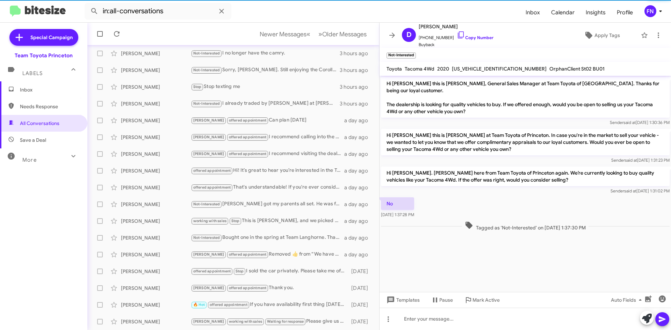
click at [325, 42] on mat-toolbar-row "Newer Messages « Previous » Next Older Messages" at bounding box center [233, 34] width 292 height 22
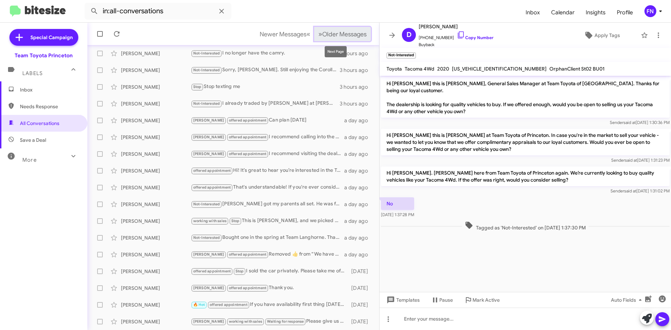
click at [330, 35] on span "Older Messages" at bounding box center [344, 34] width 44 height 8
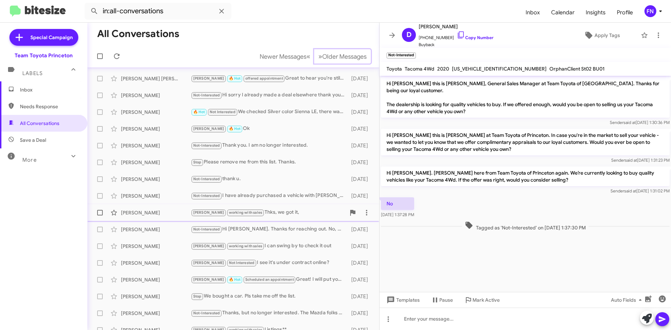
scroll to position [75, 0]
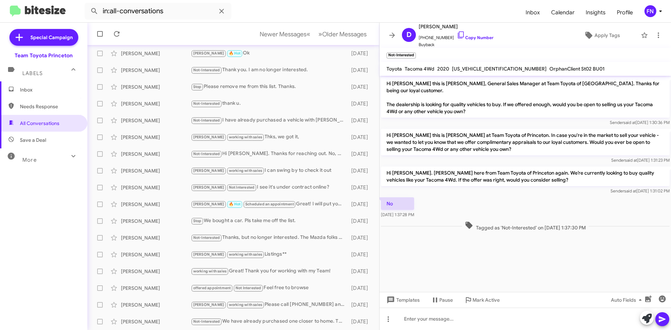
click at [43, 72] on div "Labels" at bounding box center [37, 70] width 62 height 13
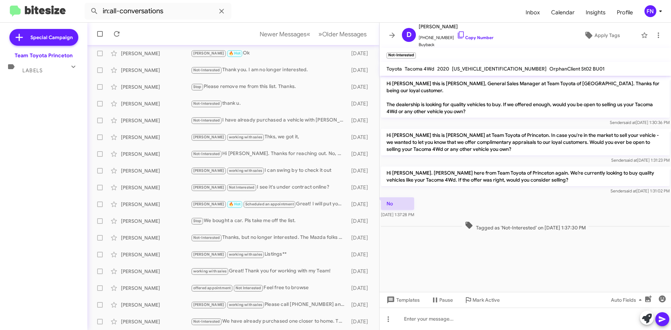
click at [43, 80] on div "Special Campaign Team Toyota Princeton Labels Inbox Needs Response All Conversa…" at bounding box center [43, 175] width 87 height 305
click at [55, 70] on div "Labels" at bounding box center [37, 67] width 62 height 13
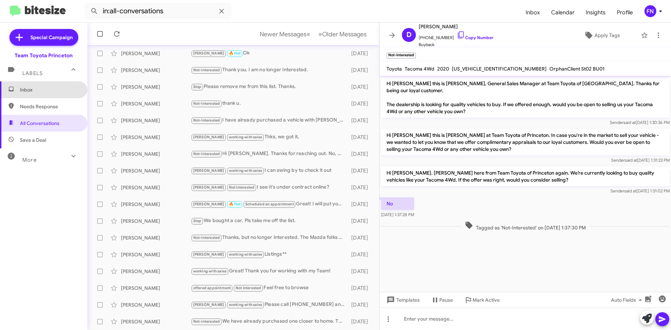
click at [55, 89] on span "Inbox" at bounding box center [49, 89] width 59 height 7
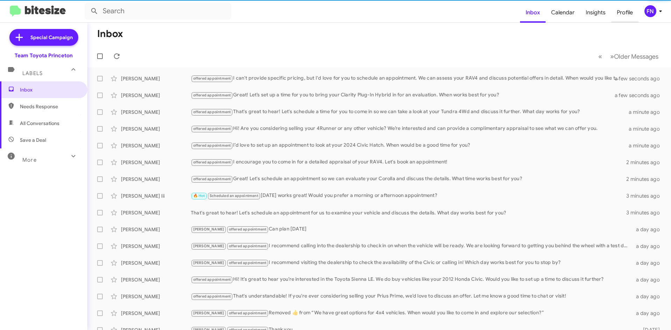
click at [637, 9] on span "Profile" at bounding box center [624, 12] width 27 height 20
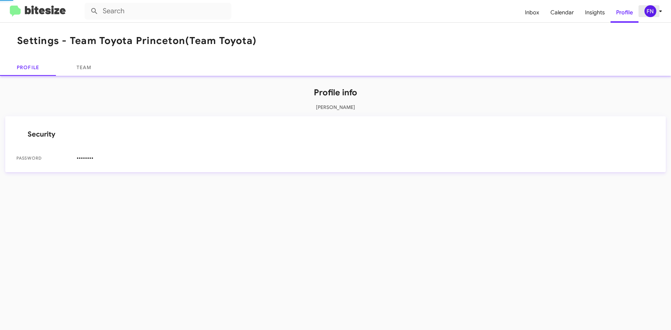
click at [650, 9] on div "FN" at bounding box center [650, 11] width 12 height 12
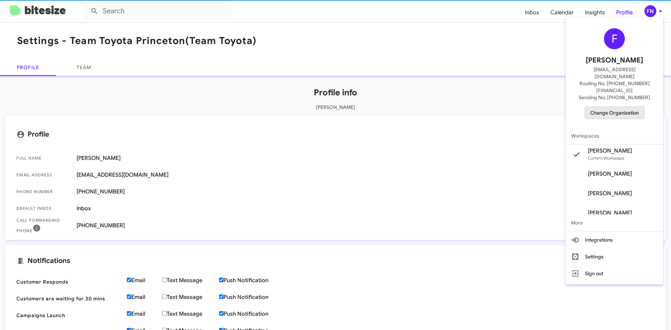
click at [606, 107] on span "Change Organization" at bounding box center [614, 113] width 49 height 12
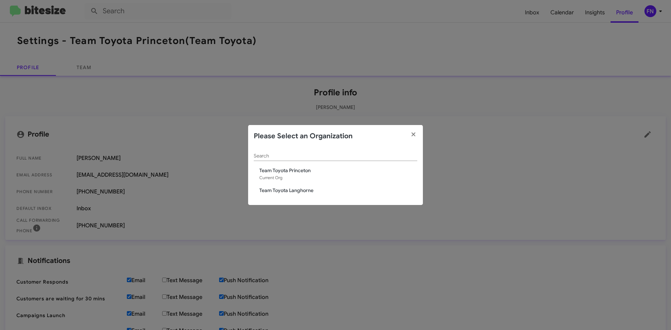
click at [297, 191] on div "Search Team Toyota Princeton Current Org Team Toyota Langhorne" at bounding box center [335, 176] width 175 height 58
click at [296, 190] on span "Team Toyota Langhorne" at bounding box center [338, 190] width 158 height 7
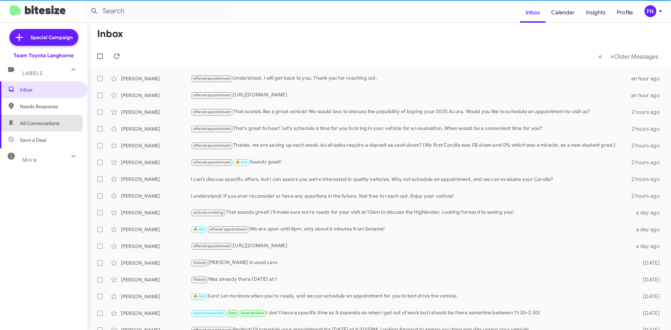
click at [37, 123] on span "All Conversations" at bounding box center [39, 123] width 39 height 7
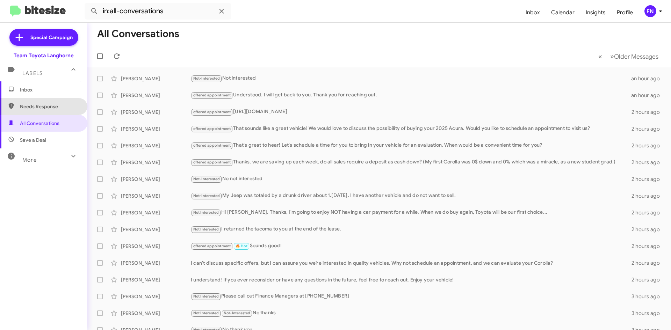
click at [44, 111] on span "Needs Response" at bounding box center [43, 106] width 87 height 17
type input "in:needs-response"
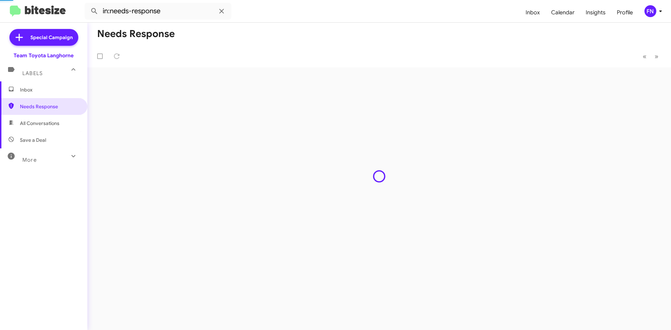
click at [39, 89] on span "Inbox" at bounding box center [49, 89] width 59 height 7
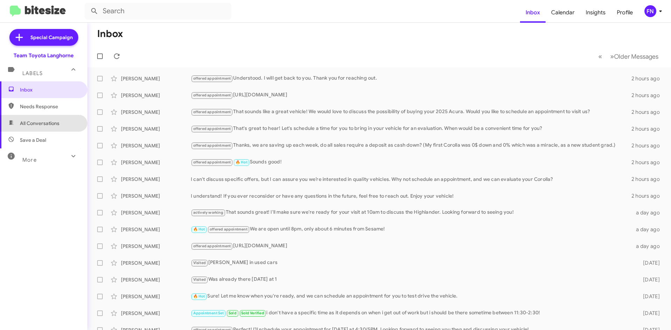
click at [61, 121] on span "All Conversations" at bounding box center [43, 123] width 87 height 17
type input "in:all-conversations"
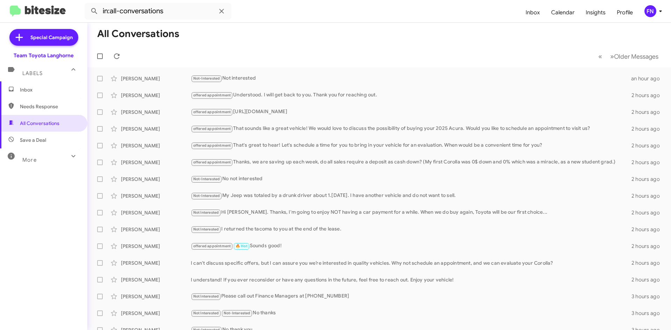
click at [650, 10] on div "FN" at bounding box center [650, 11] width 12 height 12
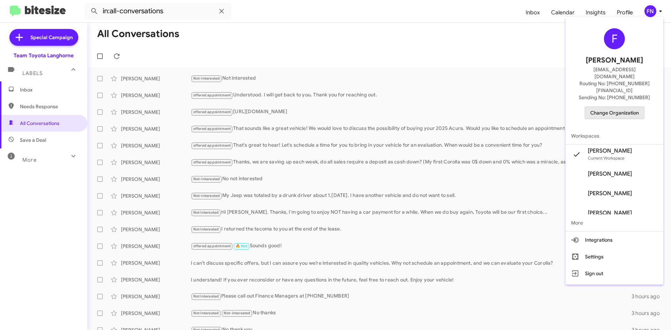
click at [614, 107] on span "Change Organization" at bounding box center [614, 113] width 49 height 12
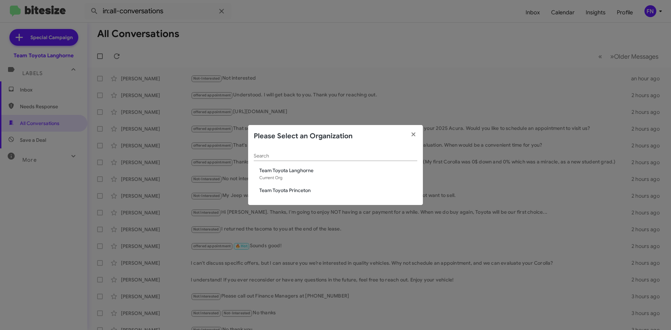
click at [292, 187] on span "Team Toyota Princeton" at bounding box center [338, 190] width 158 height 7
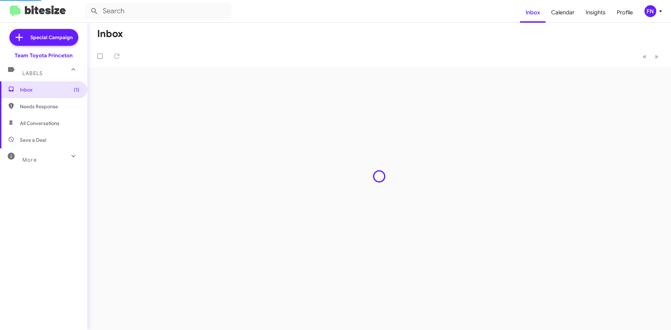
click at [48, 115] on span "All Conversations" at bounding box center [43, 123] width 87 height 17
type input "in:all-conversations"
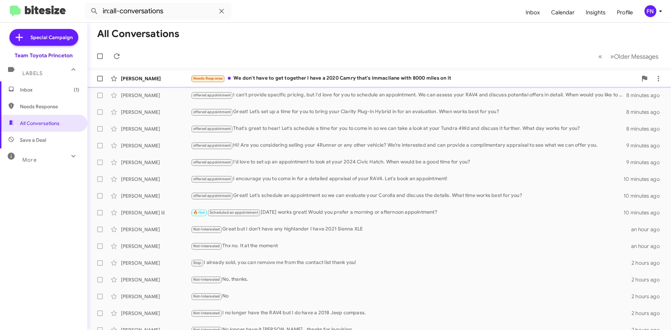
click at [253, 74] on div "Robert Lowry Needs Response We don't have to get together I have a 2020 Camry t…" at bounding box center [379, 79] width 572 height 14
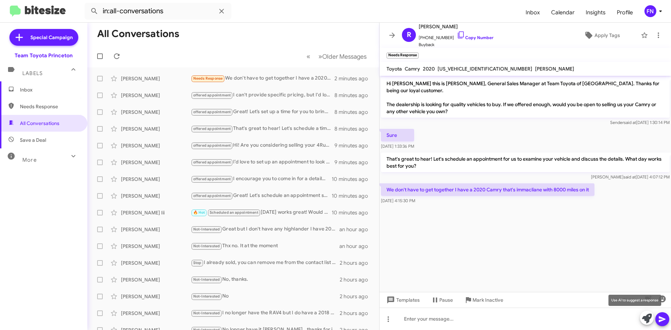
click at [647, 318] on icon at bounding box center [647, 319] width 10 height 10
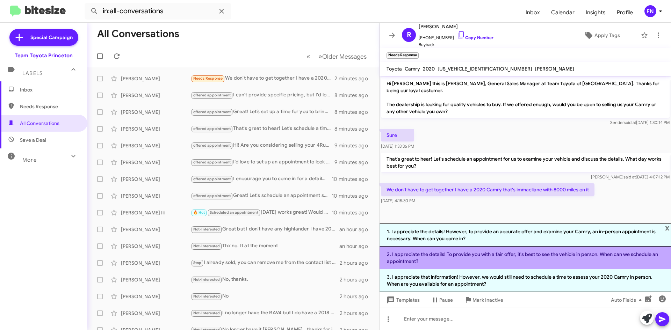
click at [509, 254] on li "2. I appreciate the details! To provide you with a fair offer, it's best to see…" at bounding box center [524, 258] width 291 height 23
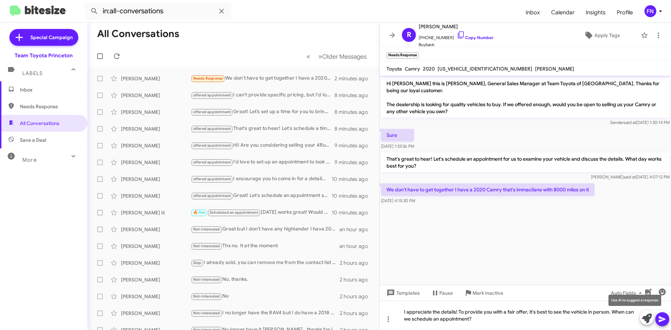
click at [652, 320] on button at bounding box center [647, 318] width 14 height 14
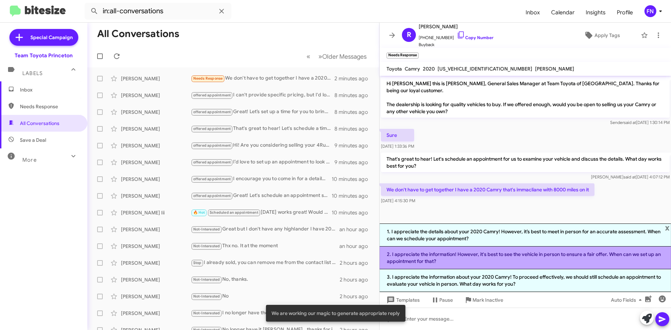
click at [486, 259] on li "2. I appreciate the information! However, it's best to see the vehicle in perso…" at bounding box center [524, 258] width 291 height 23
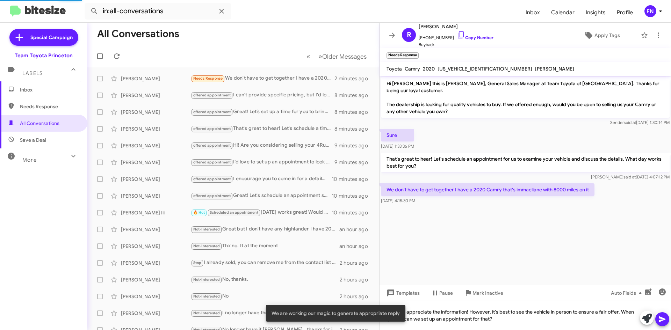
click at [665, 319] on icon at bounding box center [662, 319] width 8 height 8
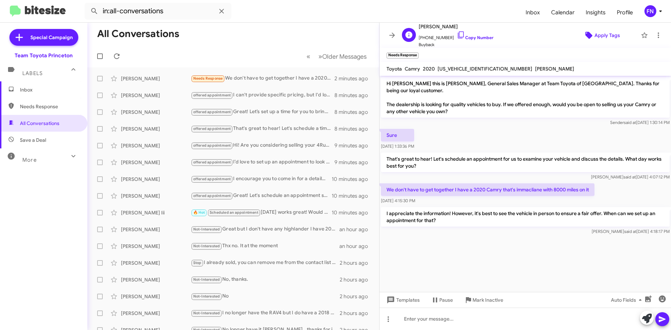
click at [585, 32] on icon at bounding box center [588, 35] width 7 height 7
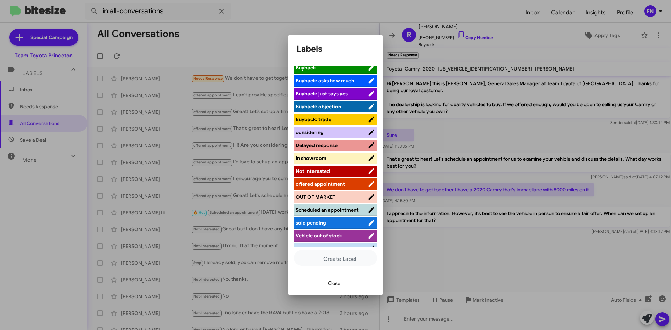
scroll to position [51, 0]
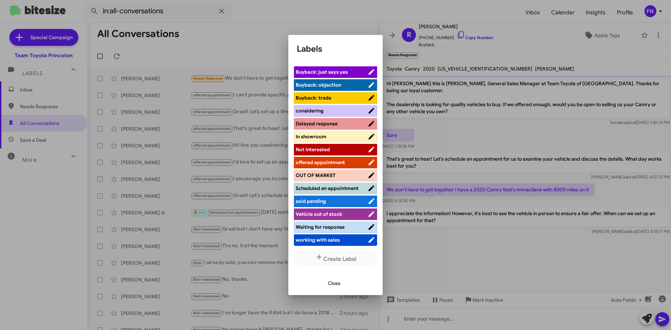
click at [321, 161] on span "offered appointment" at bounding box center [320, 162] width 49 height 6
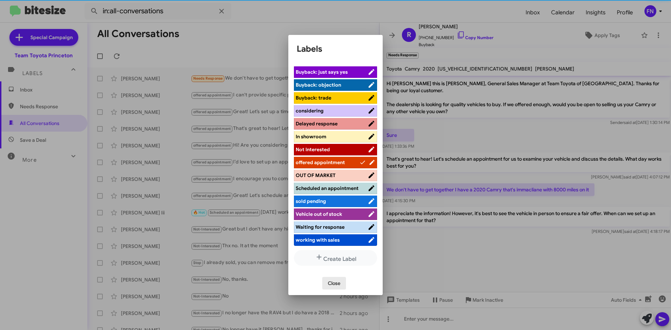
click at [329, 283] on span "Close" at bounding box center [334, 283] width 13 height 13
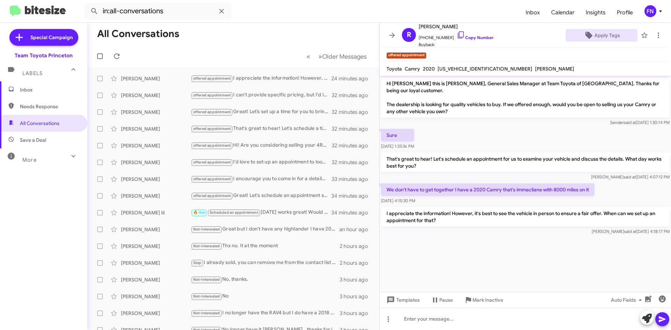
click at [45, 80] on mat-expansion-panel-header "Labels" at bounding box center [43, 70] width 87 height 22
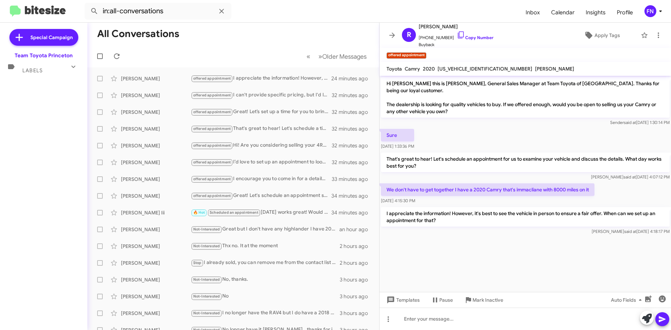
click at [41, 89] on div "Special Campaign Team Toyota Princeton Labels Inbox Needs Response All Conversa…" at bounding box center [43, 175] width 87 height 305
click at [45, 82] on div "Special Campaign Team Toyota Princeton Labels Inbox Needs Response All Conversa…" at bounding box center [43, 175] width 87 height 305
click at [57, 67] on div "Labels" at bounding box center [37, 67] width 62 height 13
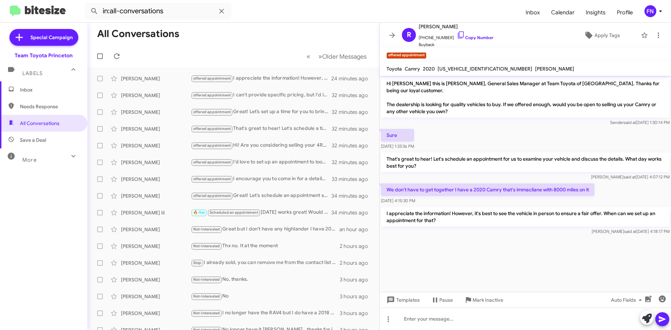
click at [47, 84] on span "Inbox" at bounding box center [43, 89] width 87 height 17
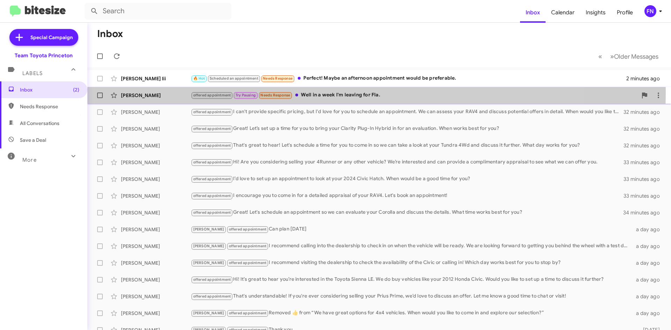
click at [137, 91] on div "Robert Lowry offered appointment Try Pausing Needs Response Well in a week I'm …" at bounding box center [379, 95] width 572 height 14
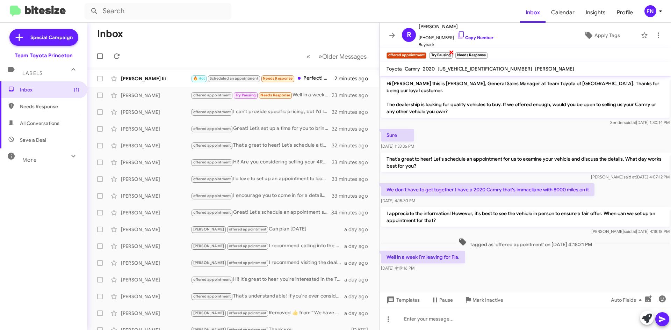
click at [454, 50] on span "×" at bounding box center [452, 52] width 6 height 8
click at [461, 53] on span "×" at bounding box center [461, 52] width 6 height 8
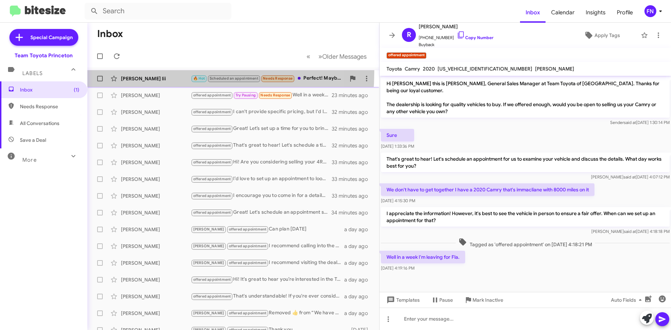
click at [137, 72] on div "Thomas Smith Iii 🔥 Hot Scheduled an appointment Needs Response Perfect! Maybe a…" at bounding box center [233, 79] width 281 height 14
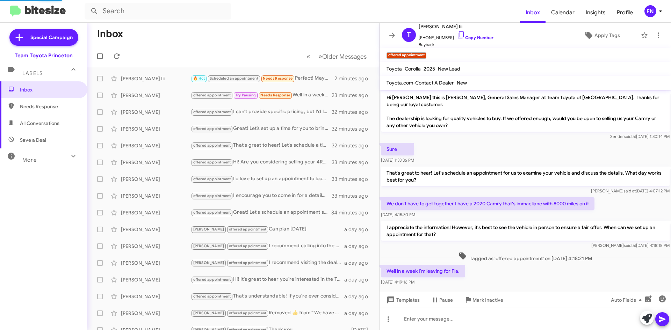
scroll to position [161, 0]
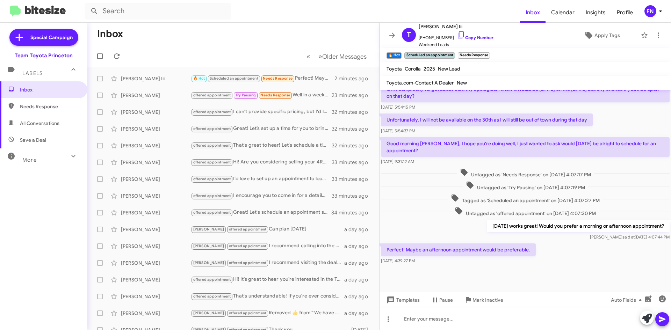
click at [647, 17] on div "FN" at bounding box center [650, 11] width 12 height 12
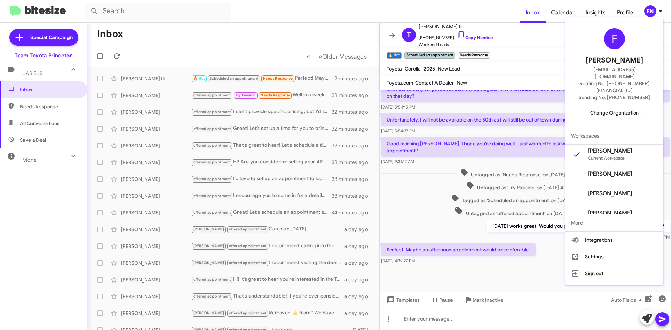
click at [621, 107] on button "Change Organization" at bounding box center [615, 113] width 60 height 13
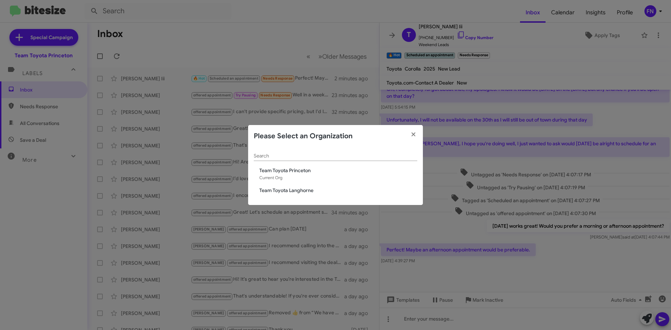
click at [303, 188] on span "Team Toyota Langhorne" at bounding box center [338, 190] width 158 height 7
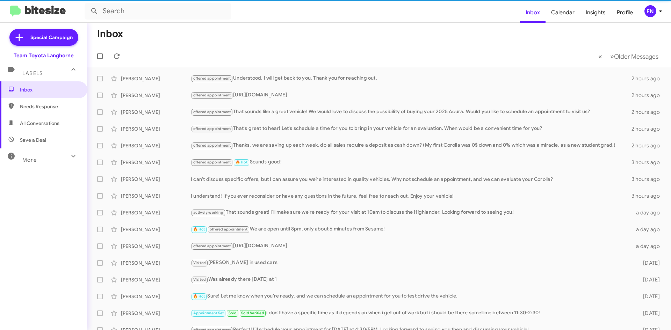
click at [56, 123] on span "All Conversations" at bounding box center [39, 123] width 39 height 7
type input "in:all-conversations"
